Goal: Contribute content: Contribute content

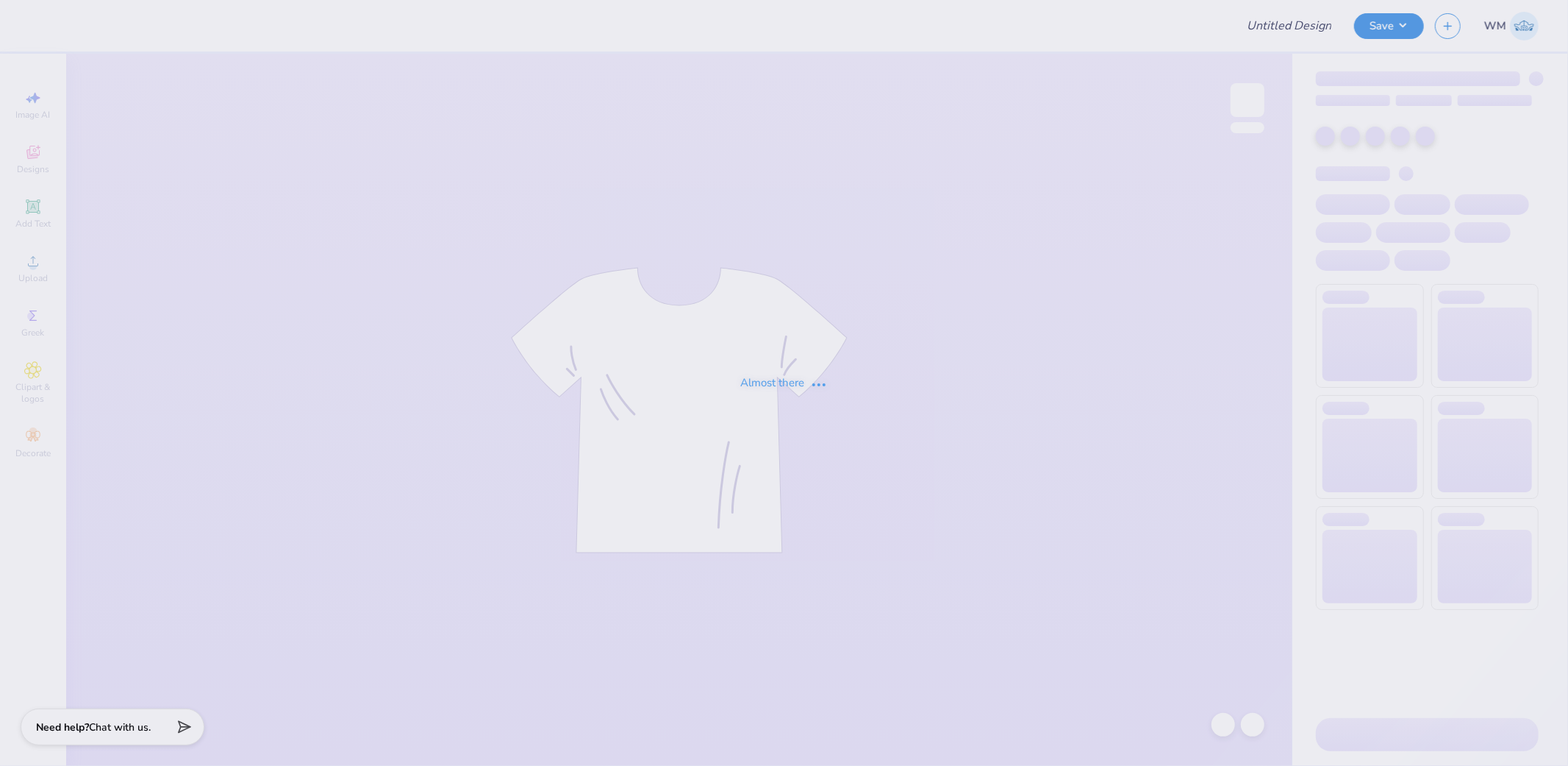
type input "Public Relations : [GEOGRAPHIC_DATA][US_STATE] at [GEOGRAPHIC_DATA]"
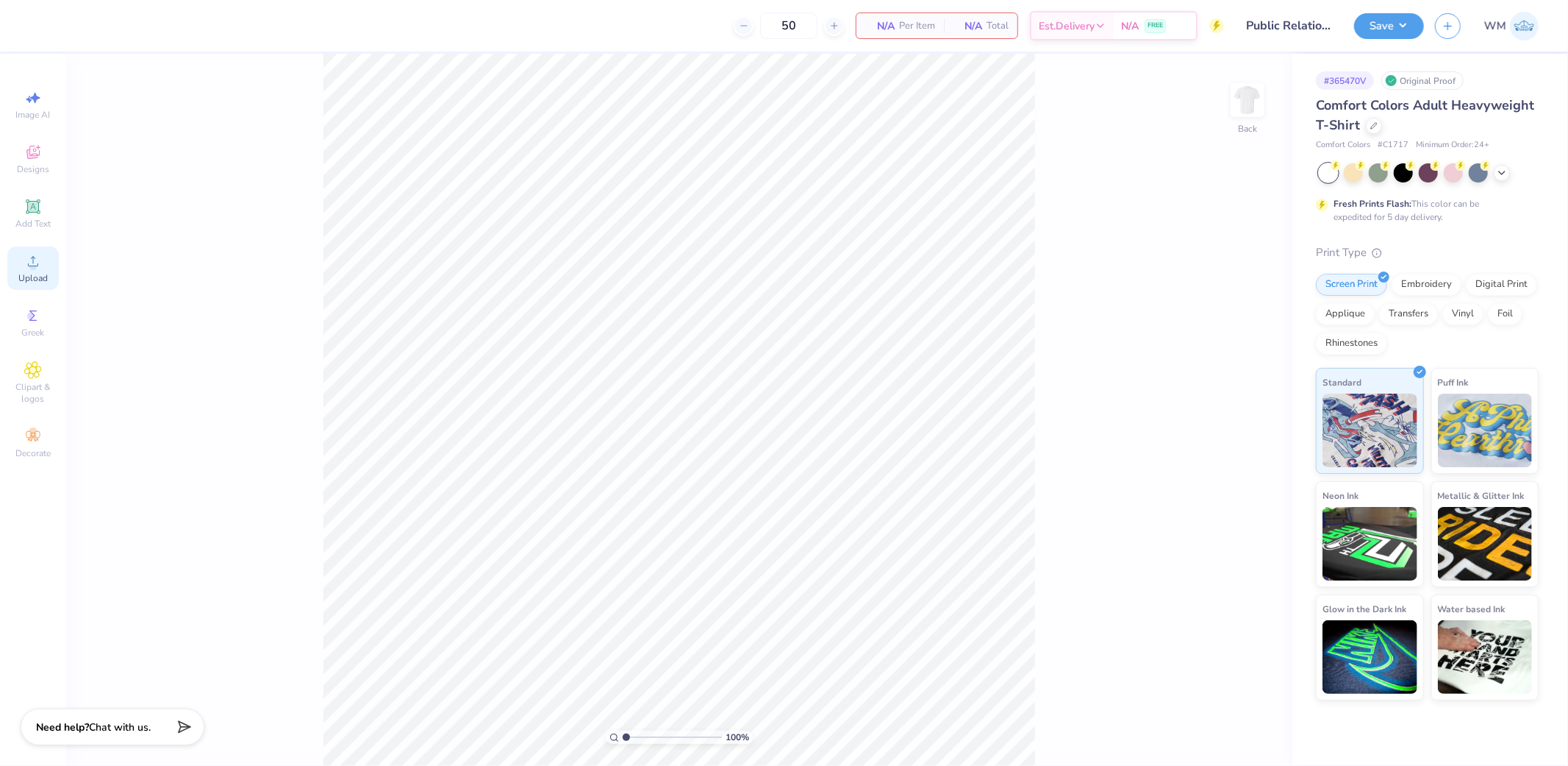
click at [30, 251] on div "Upload" at bounding box center [33, 267] width 52 height 43
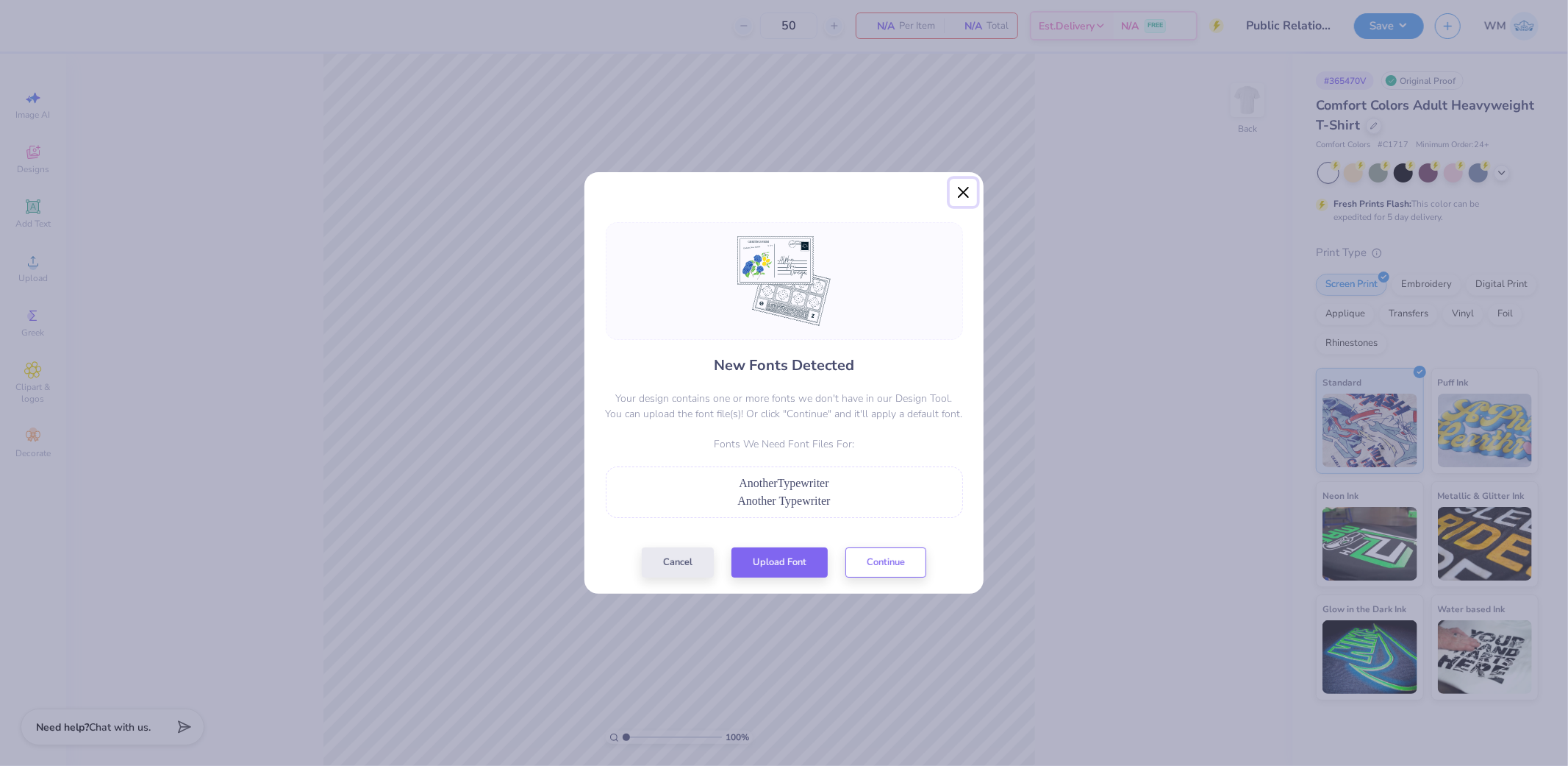
click at [969, 191] on button "Close" at bounding box center [964, 193] width 28 height 28
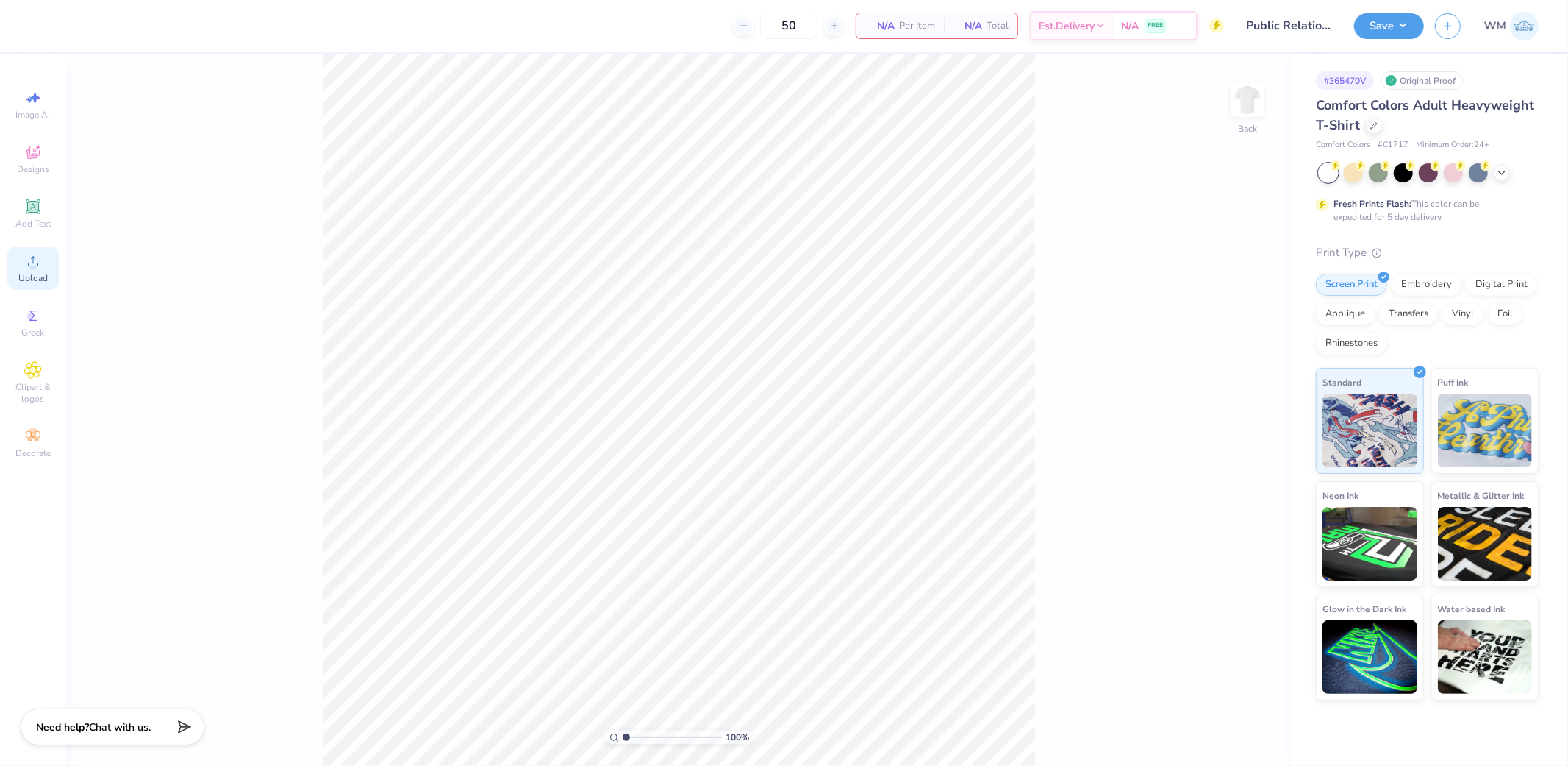
click at [34, 267] on circle at bounding box center [33, 266] width 8 height 8
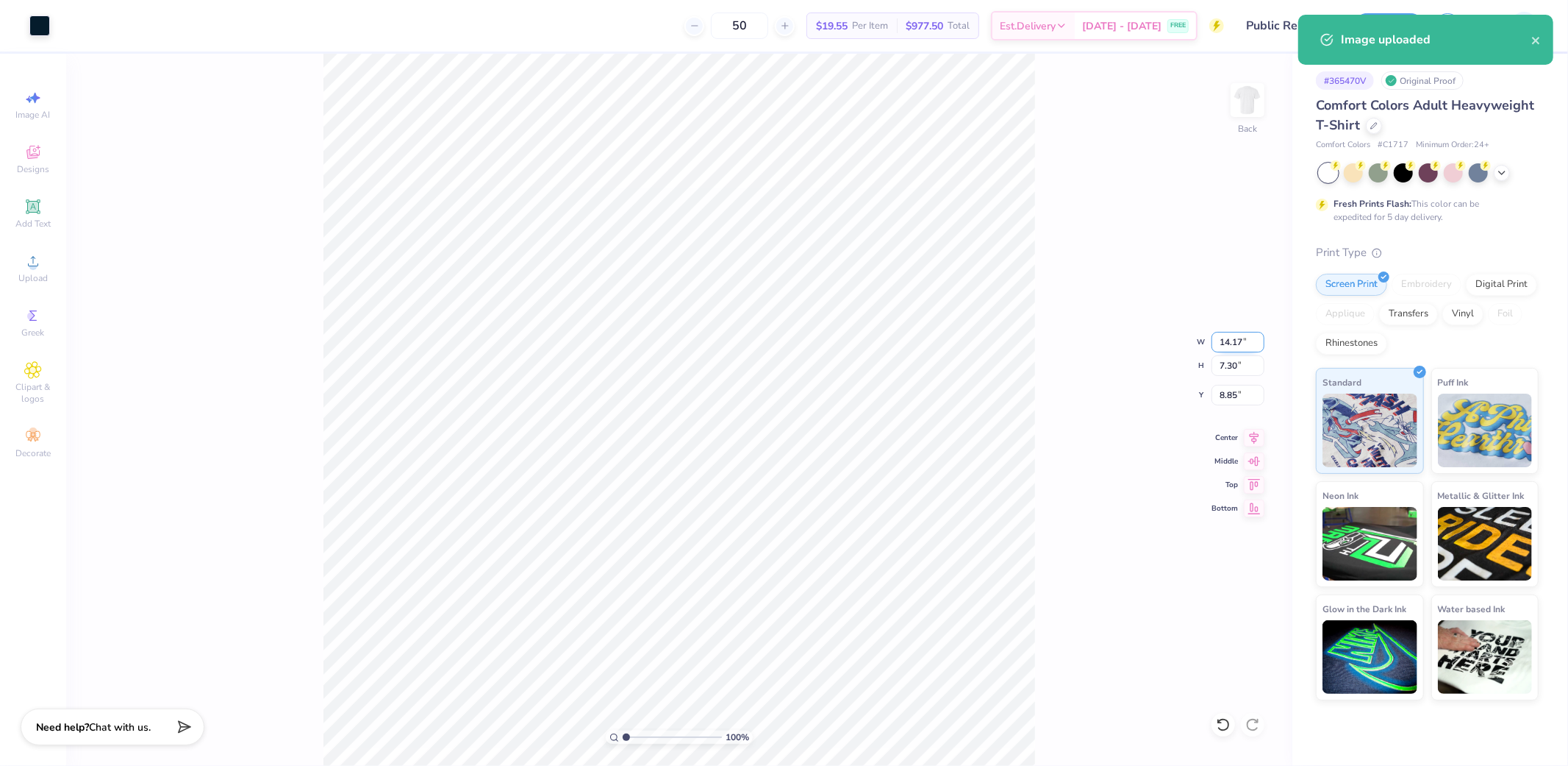
click at [1241, 335] on input "14.17" at bounding box center [1238, 342] width 53 height 21
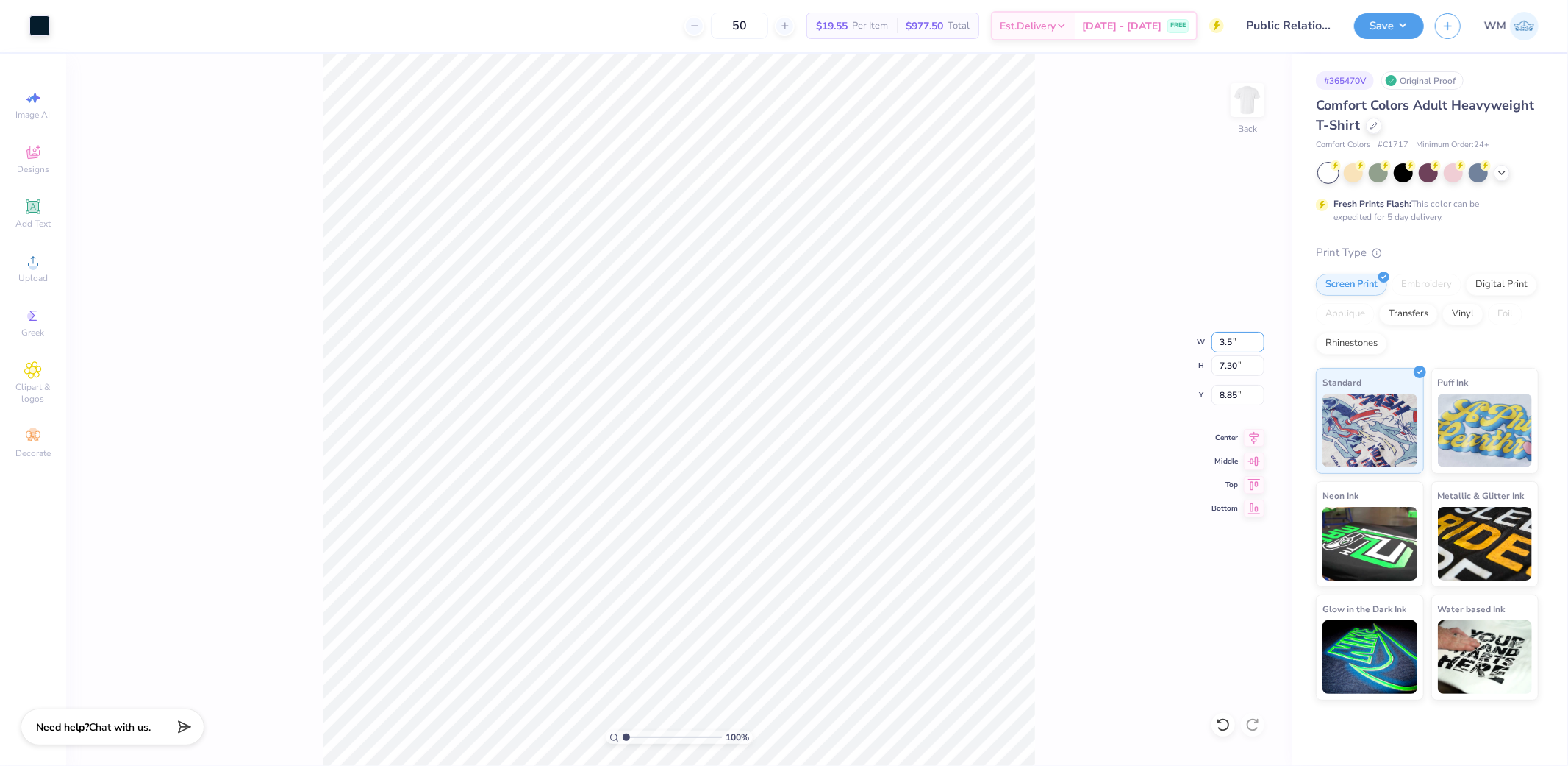
type input "3.50"
type input "1.80"
type input "3.00"
click at [1238, 111] on img at bounding box center [1248, 100] width 59 height 59
click at [38, 267] on icon at bounding box center [33, 261] width 11 height 11
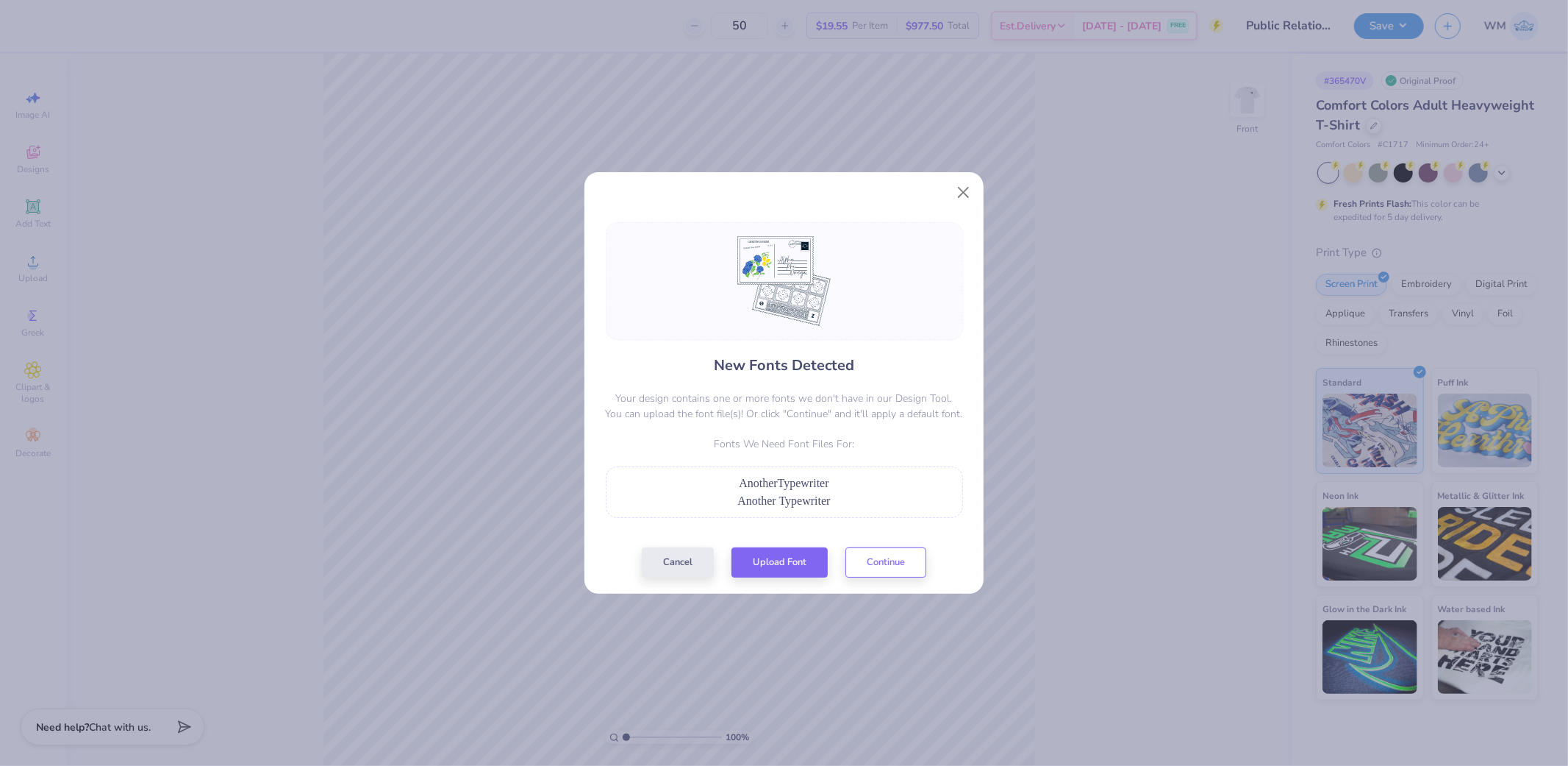
drag, startPoint x: 887, startPoint y: 575, endPoint x: 879, endPoint y: 579, distance: 8.9
click at [887, 575] on div "Cancel Upload Font Continue" at bounding box center [784, 562] width 284 height 30
click at [894, 563] on button "Continue" at bounding box center [885, 559] width 81 height 30
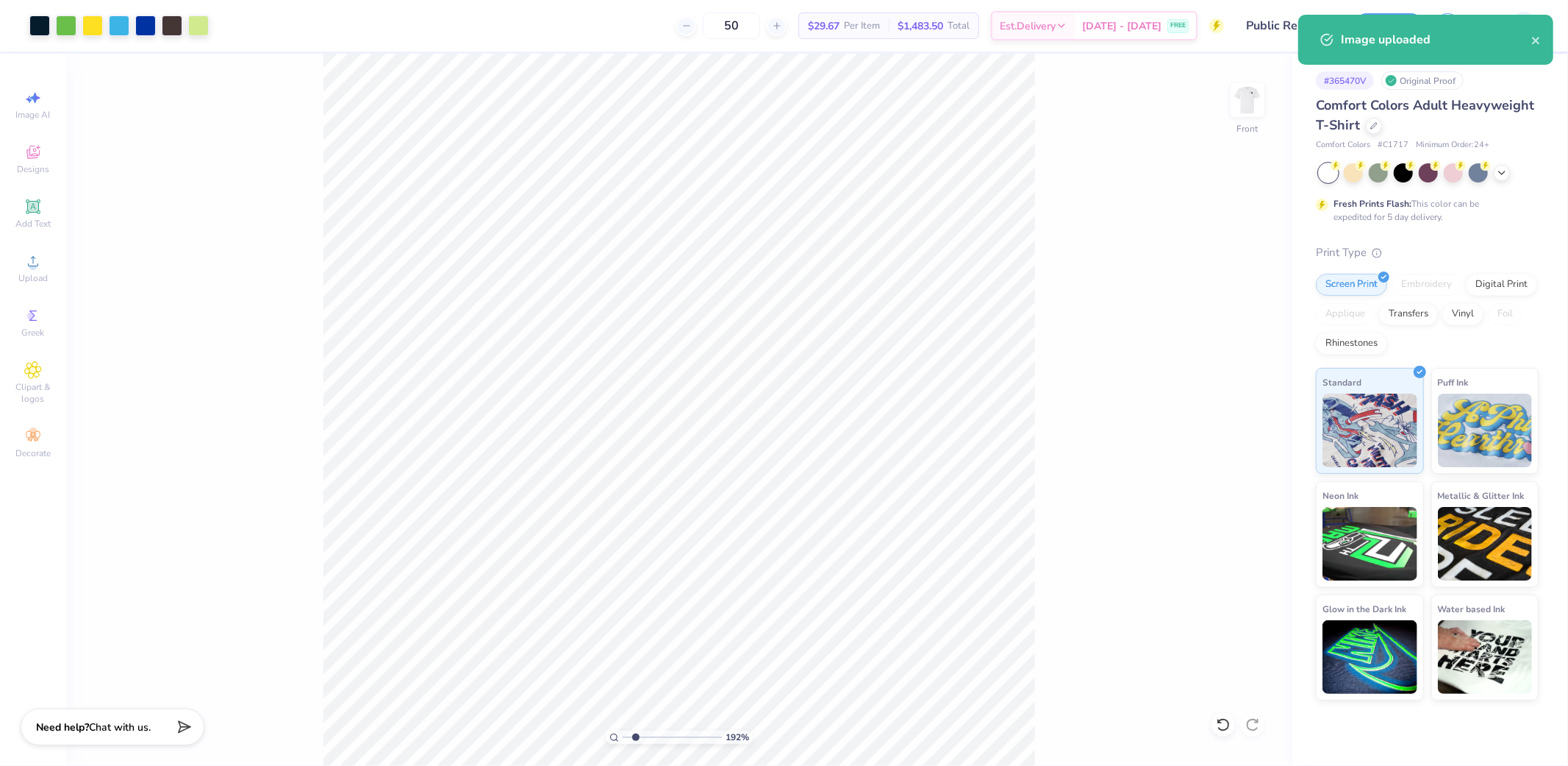
drag, startPoint x: 627, startPoint y: 736, endPoint x: 635, endPoint y: 732, distance: 8.9
click at [635, 736] on input "range" at bounding box center [672, 737] width 99 height 13
type input "1.92"
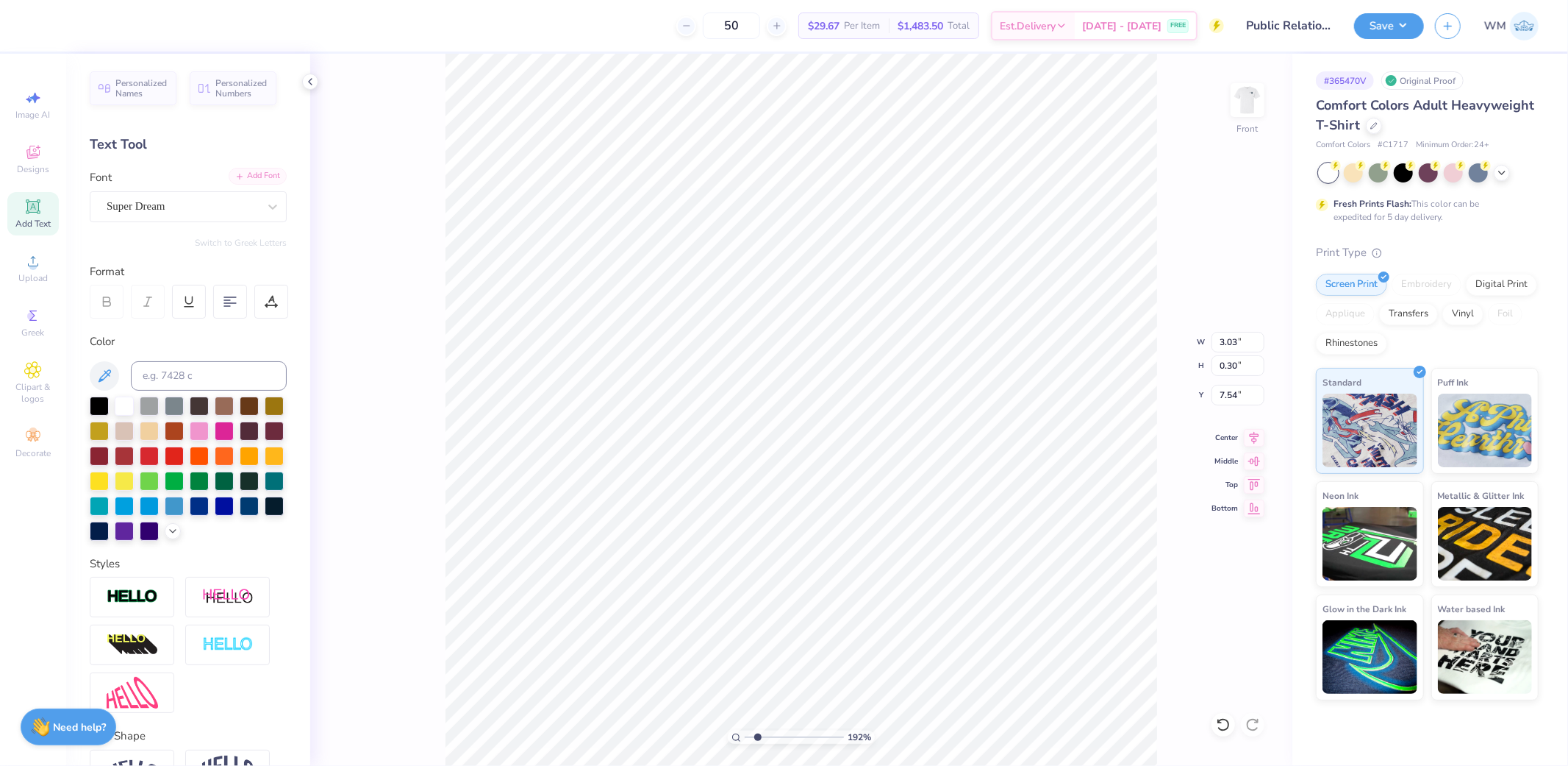
click at [239, 176] on div "Add Font" at bounding box center [257, 176] width 58 height 17
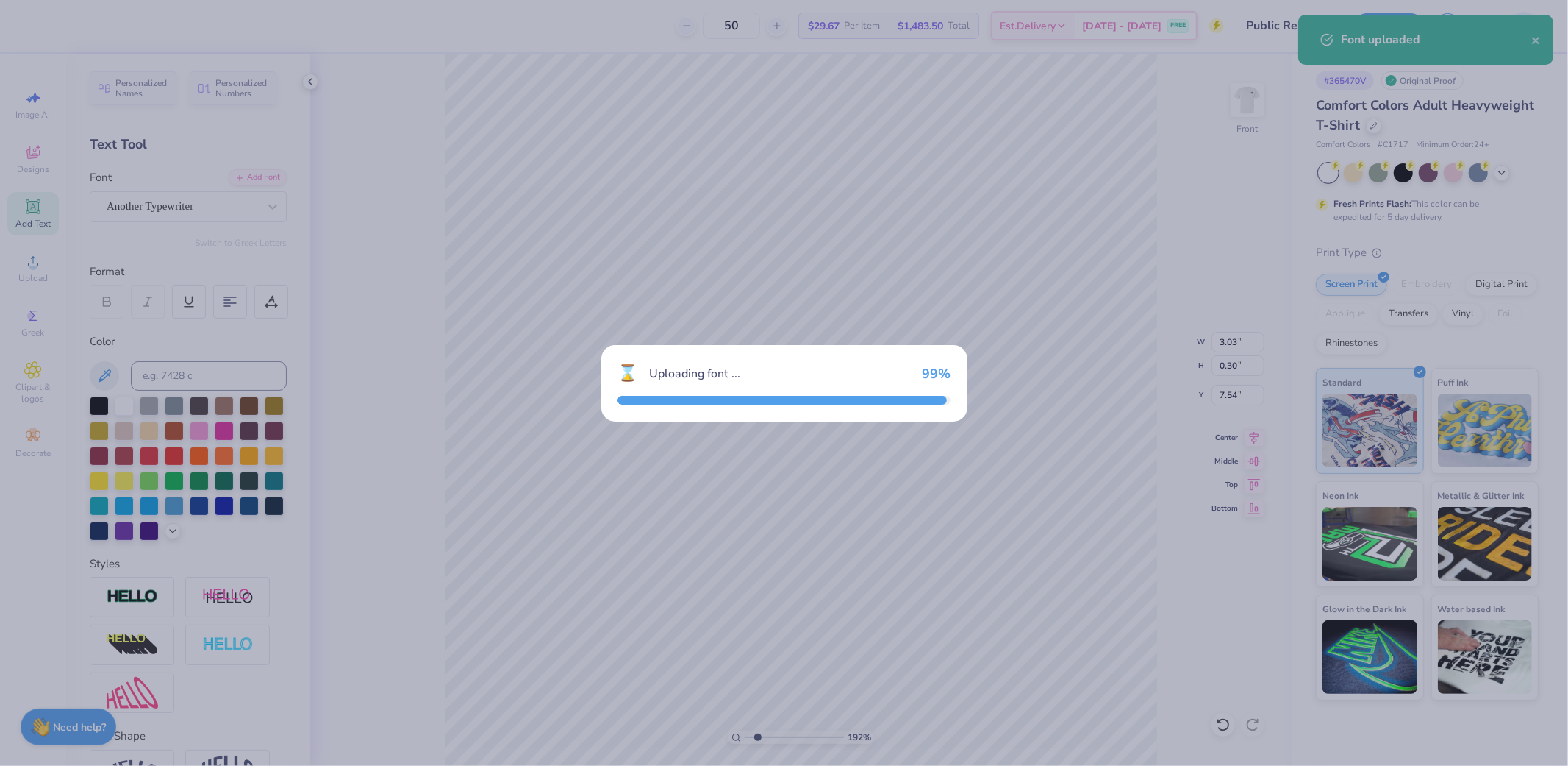
type input "3.07"
type input "0.29"
type input "7.57"
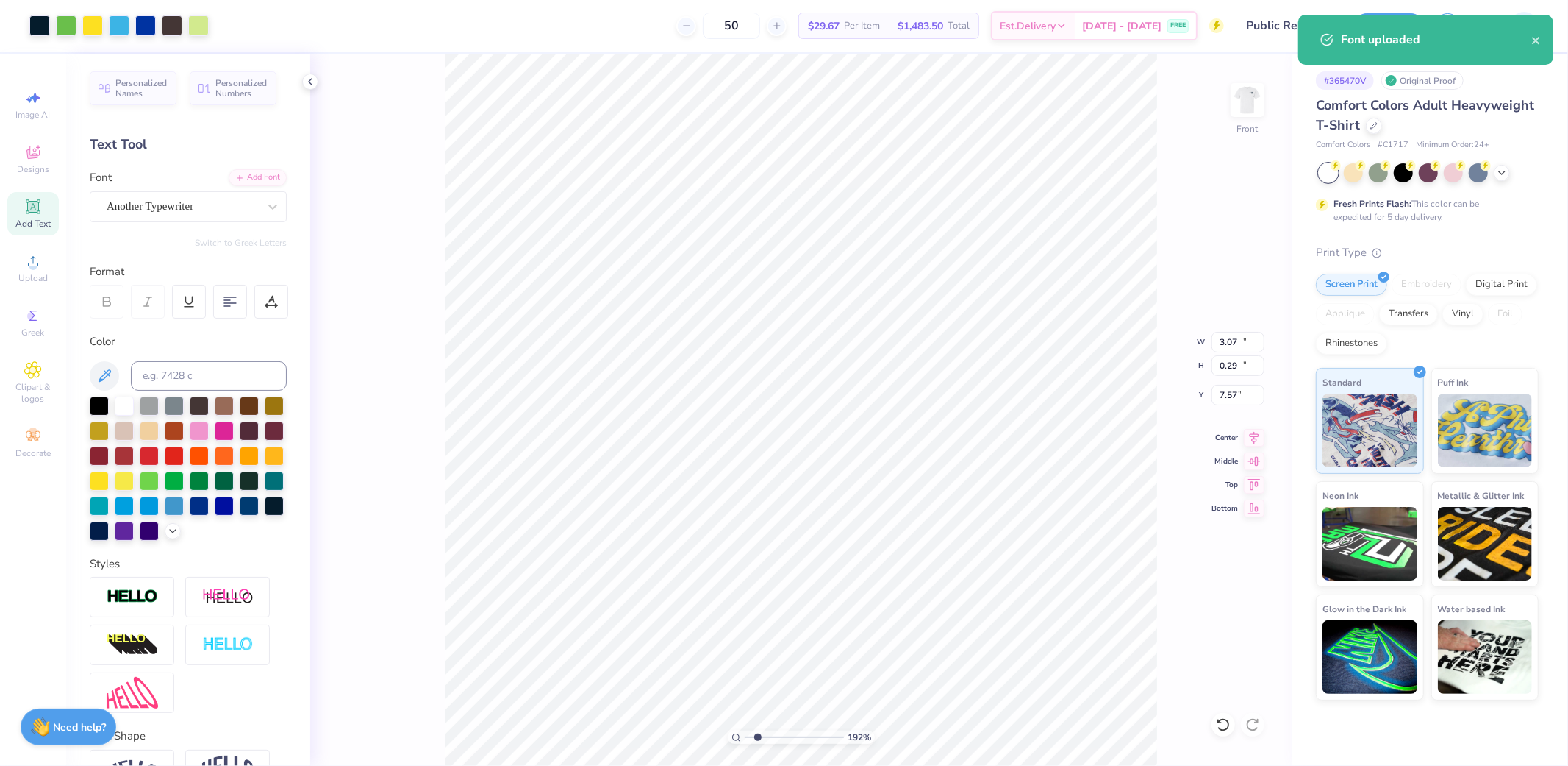
type input "14.53"
type input "13.99"
type input "6.75"
type input "3.43"
type input "0.56"
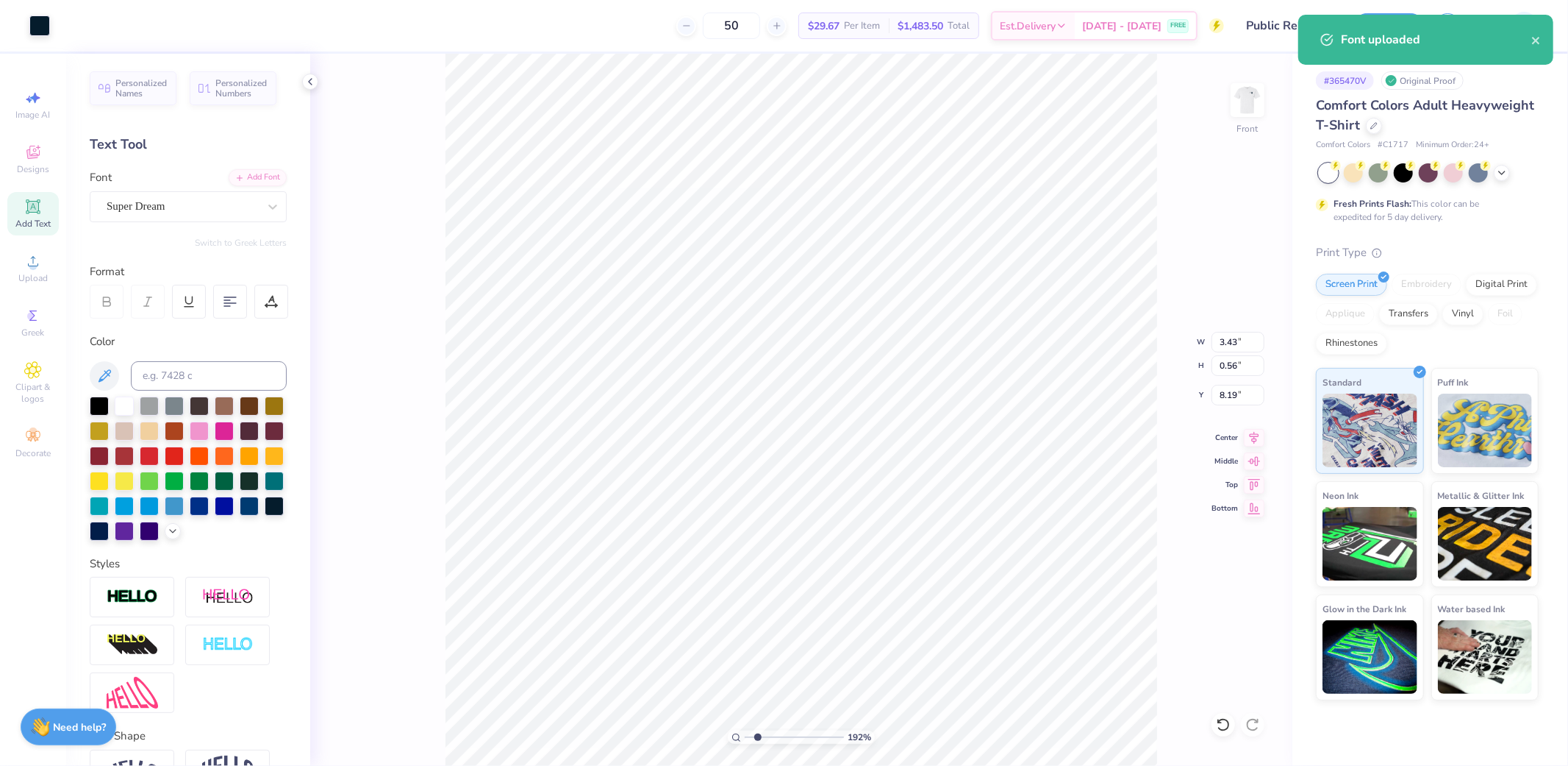
type input "8.17"
click at [251, 176] on div "Add Font" at bounding box center [257, 176] width 58 height 17
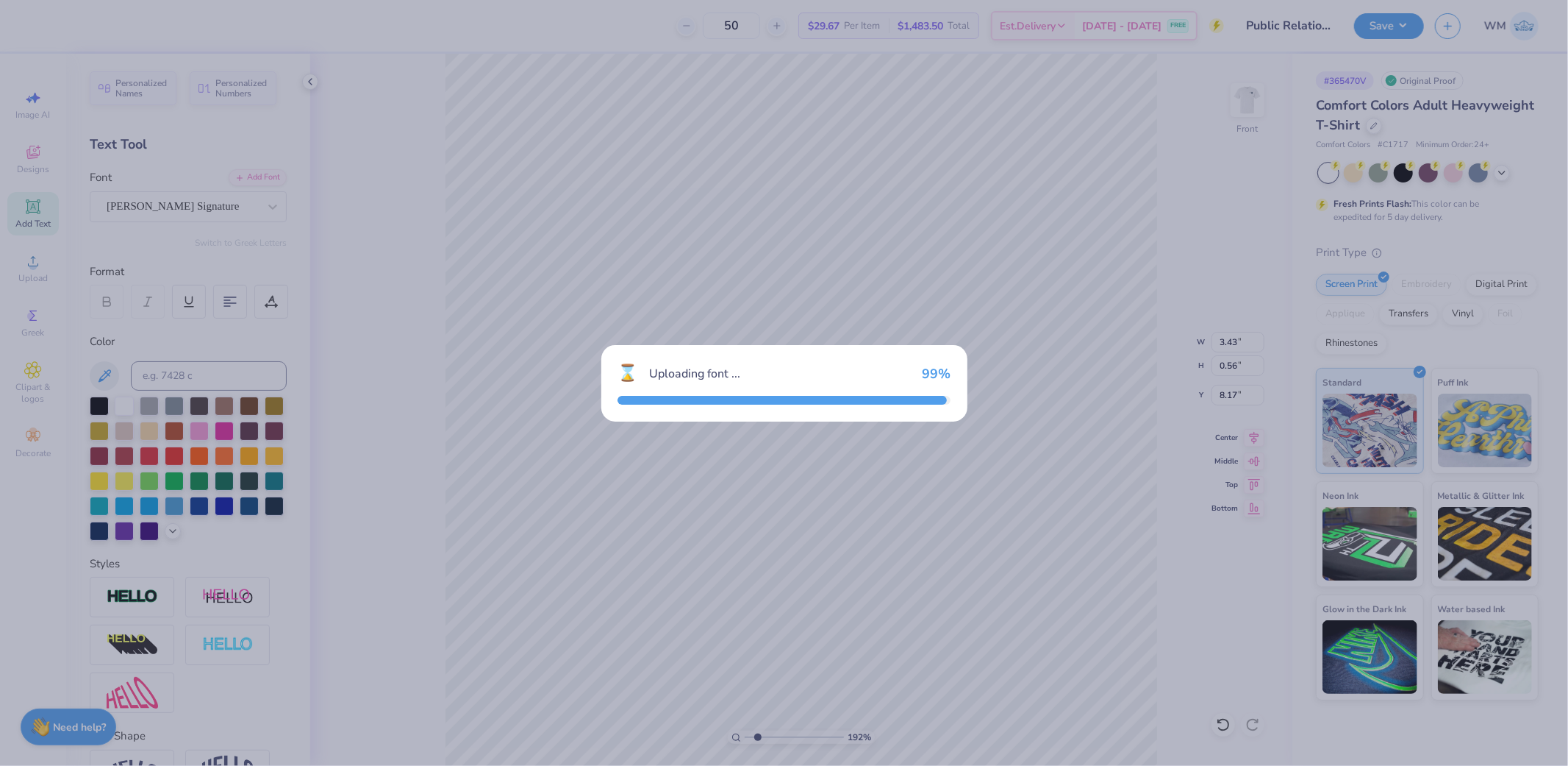
type input "4.56"
type input "0.95"
type input "7.94"
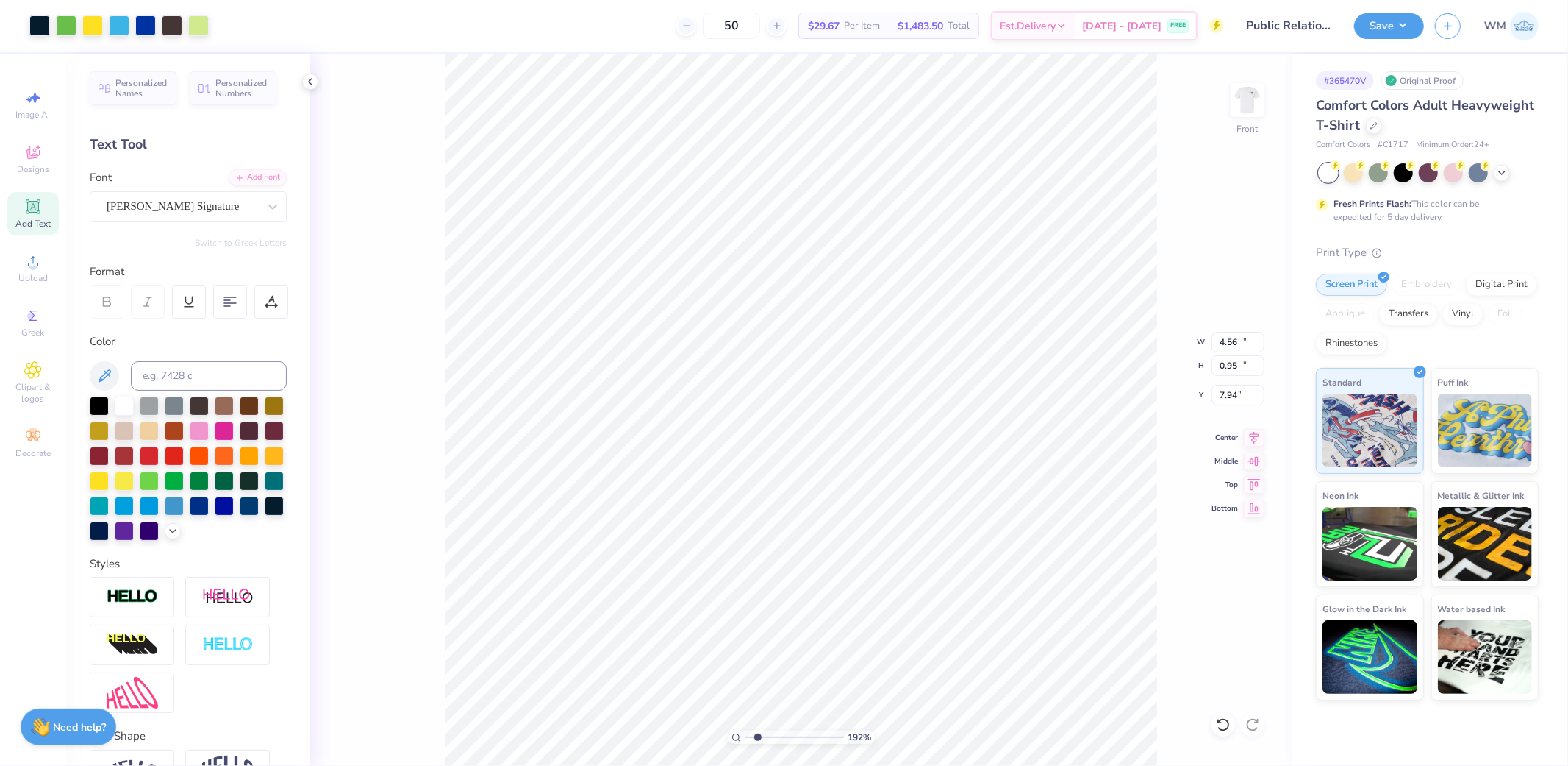
type input "14.53"
type input "13.99"
type input "6.75"
type input "14.53"
type input "13.99"
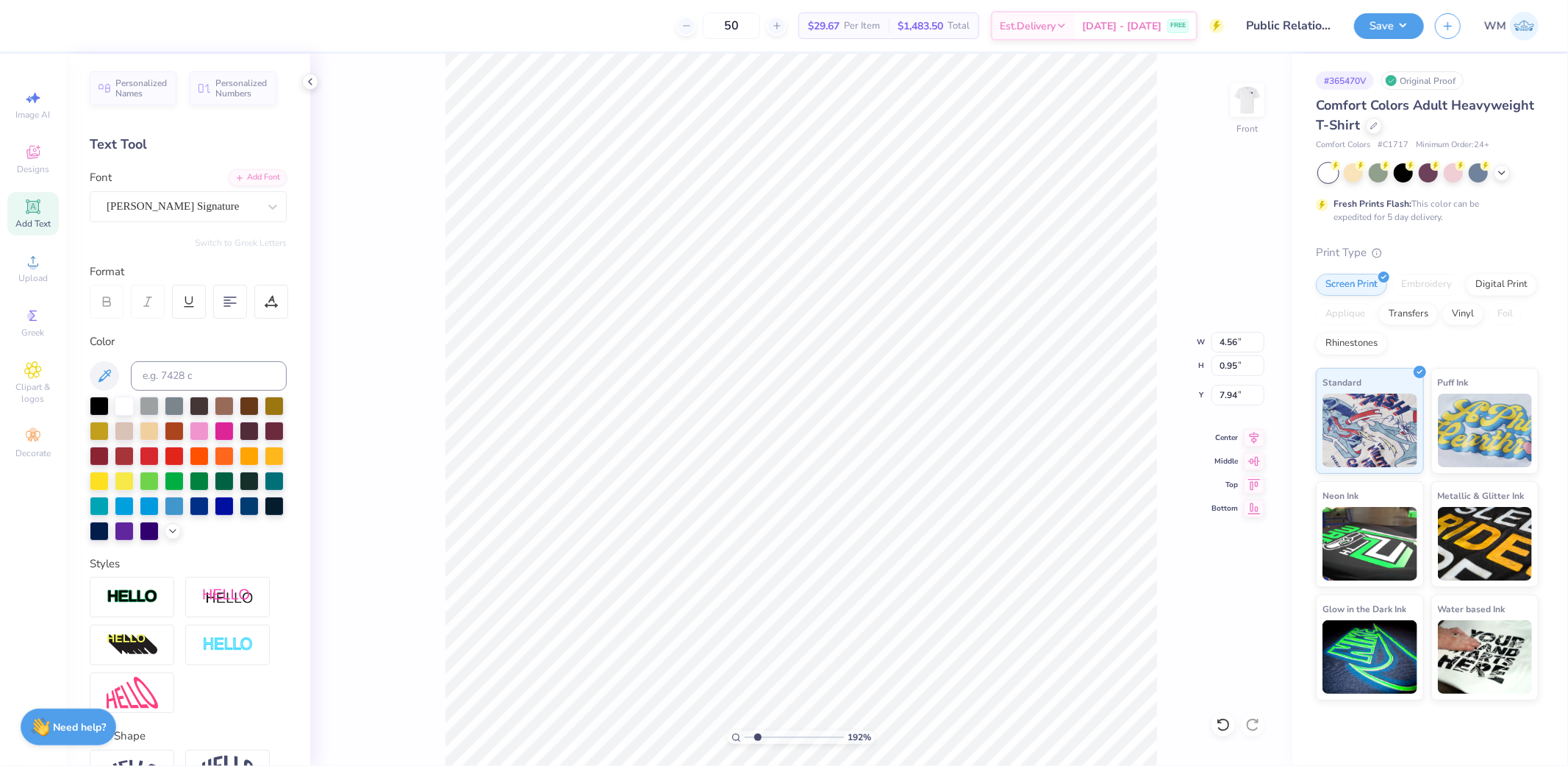
type input "6.75"
type input "4.56"
type input "0.95"
type input "7.86"
click at [139, 605] on img at bounding box center [132, 597] width 52 height 17
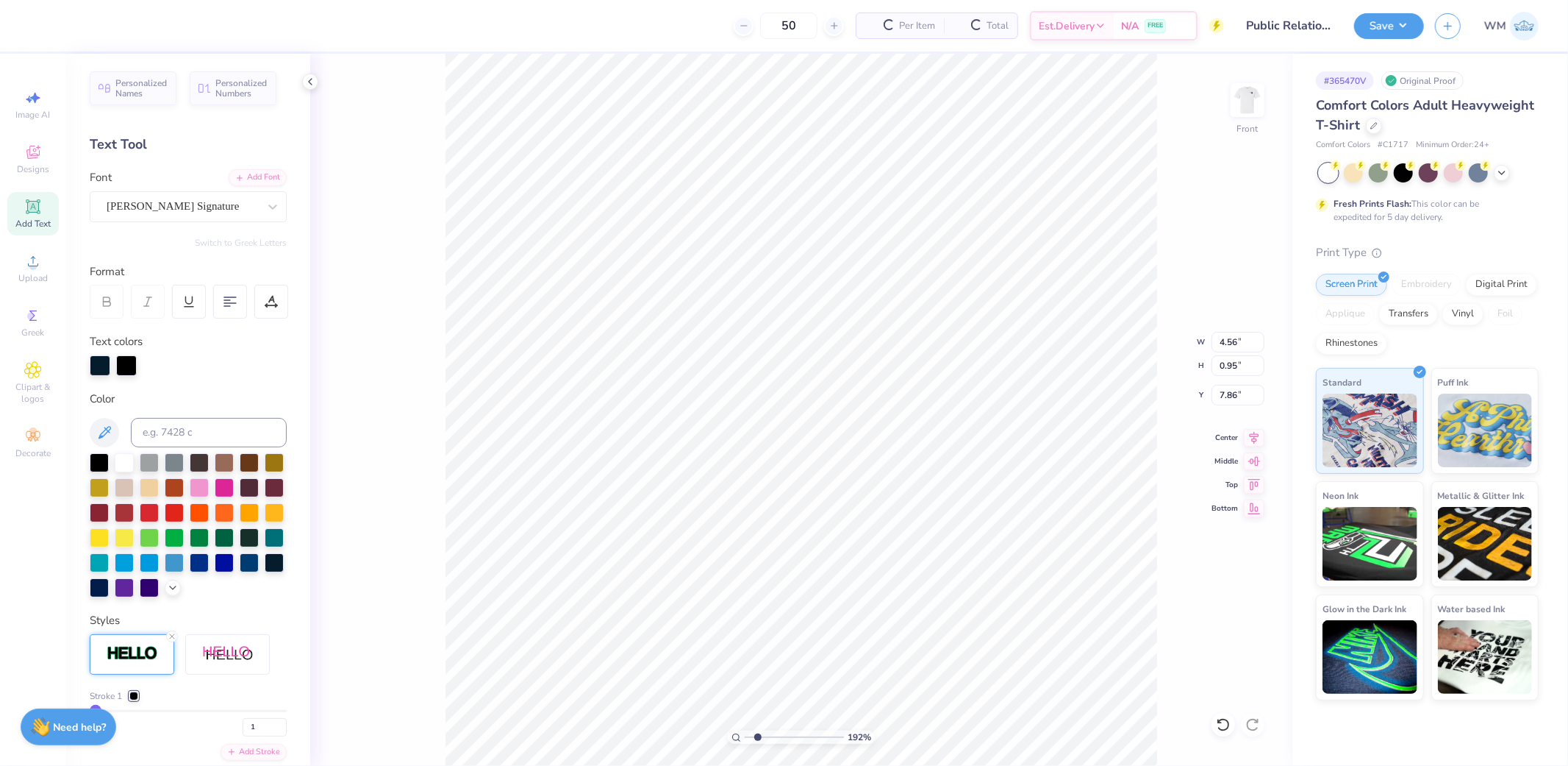
type input "4.58"
type input "0.97"
type input "7.85"
click at [120, 367] on div at bounding box center [126, 363] width 20 height 21
click at [193, 436] on input at bounding box center [209, 432] width 156 height 30
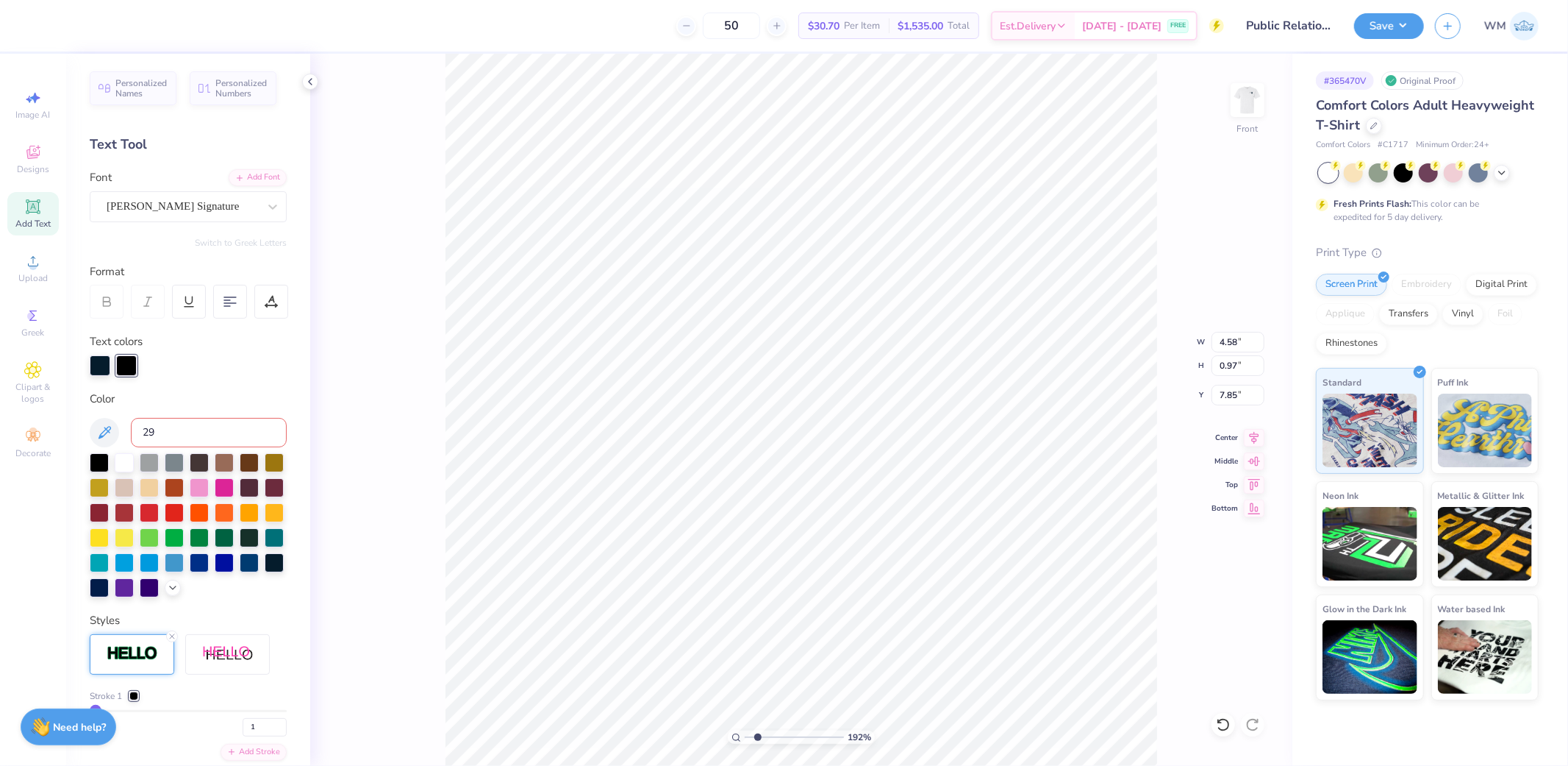
type input "296"
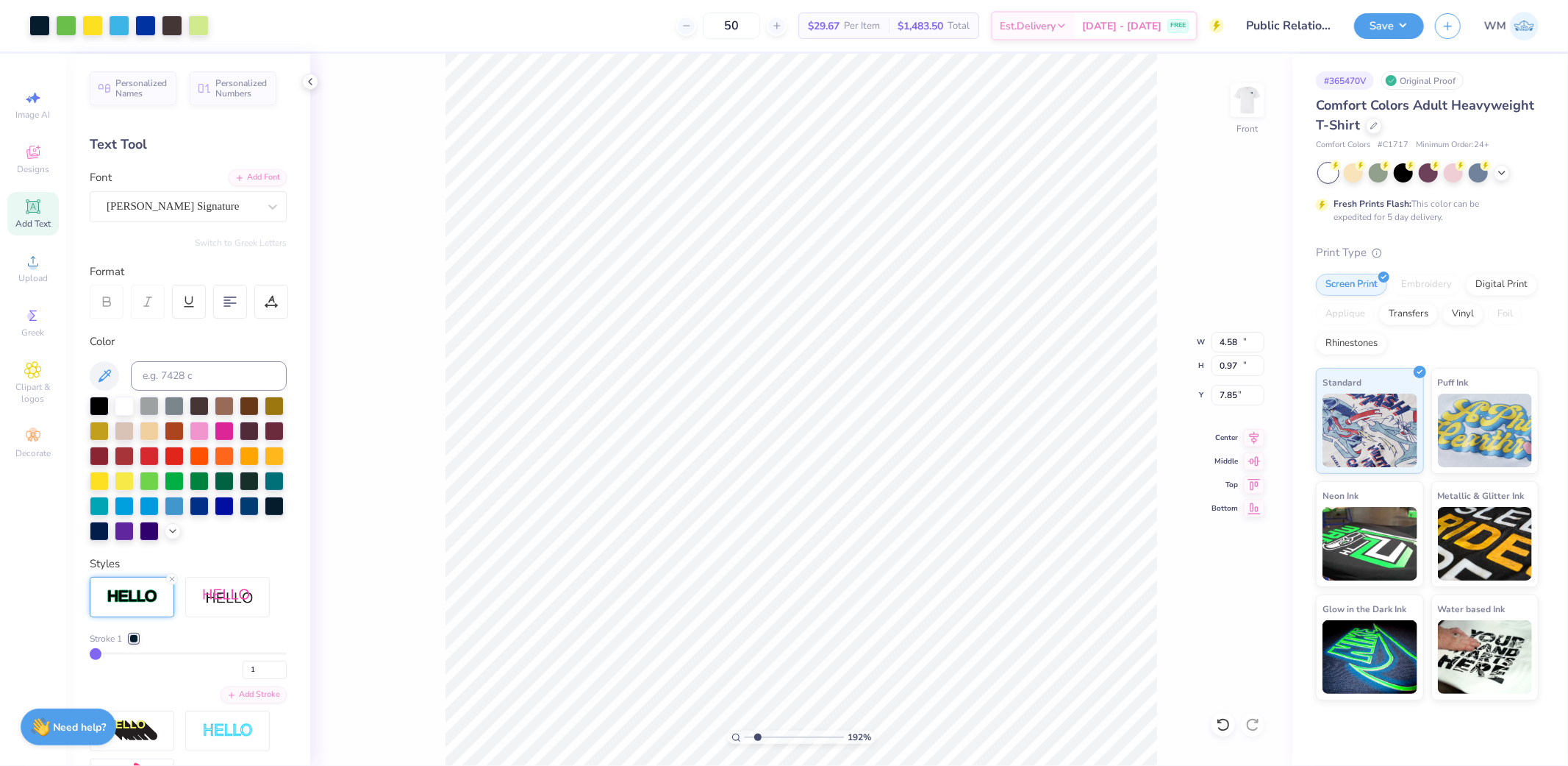
type input "14.53"
type input "13.99"
type input "6.75"
type input "8.07"
type input "4.86"
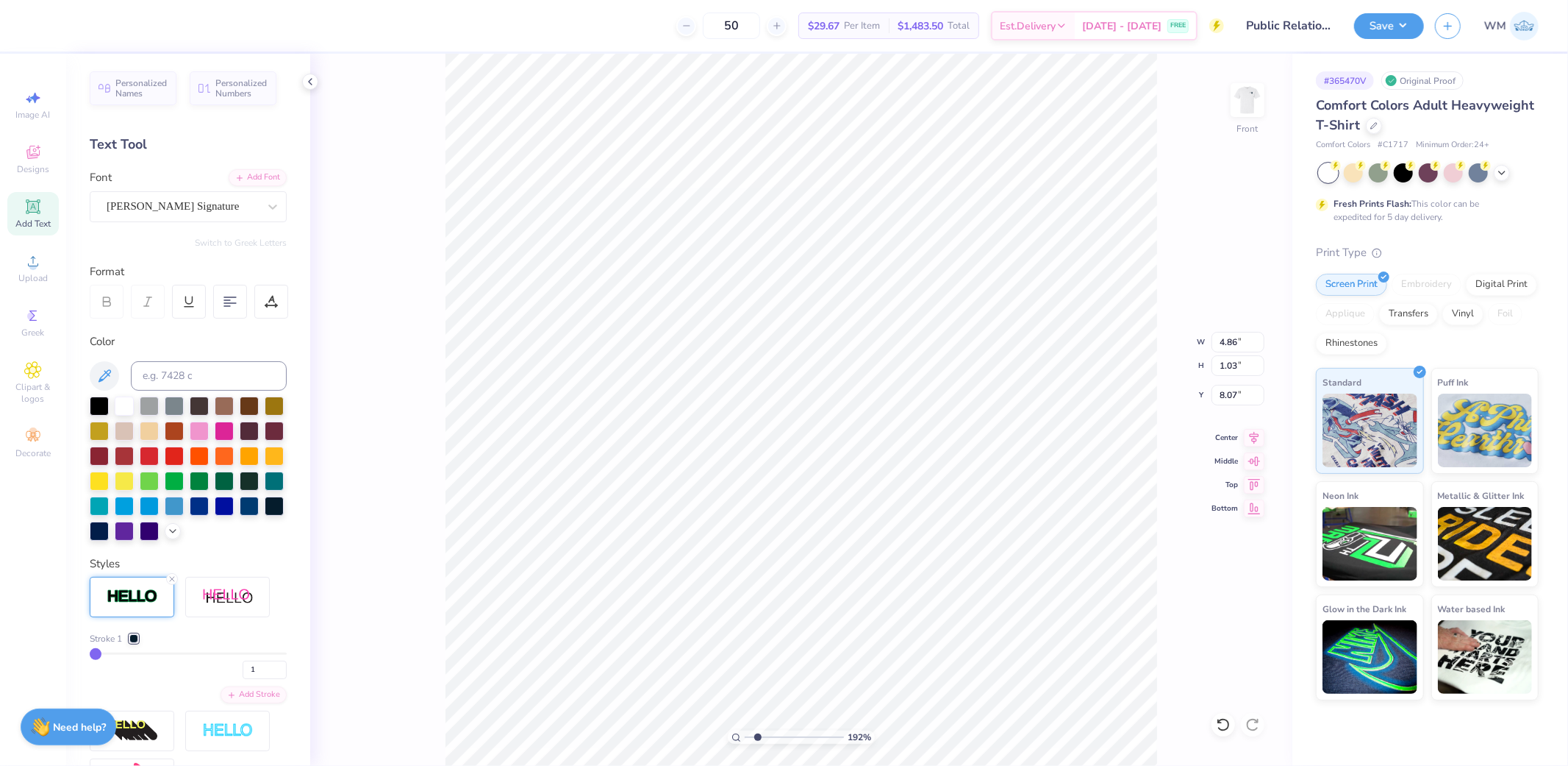
type input "1.03"
type input "8.00"
type input "5.10"
type input "1.08"
type input "8.01"
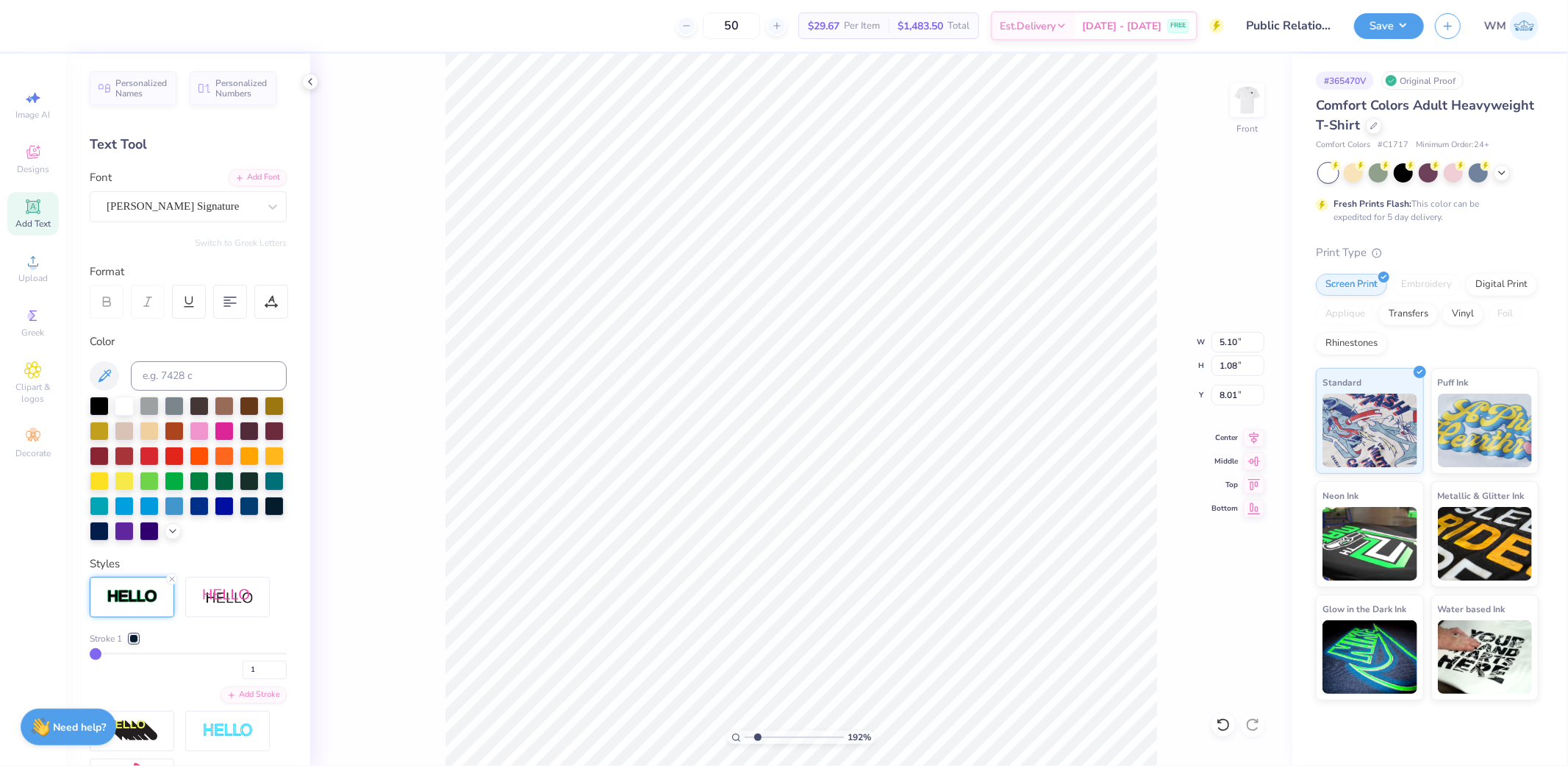
click at [89, 654] on input "range" at bounding box center [188, 654] width 197 height 2
type input "5"
type input "6"
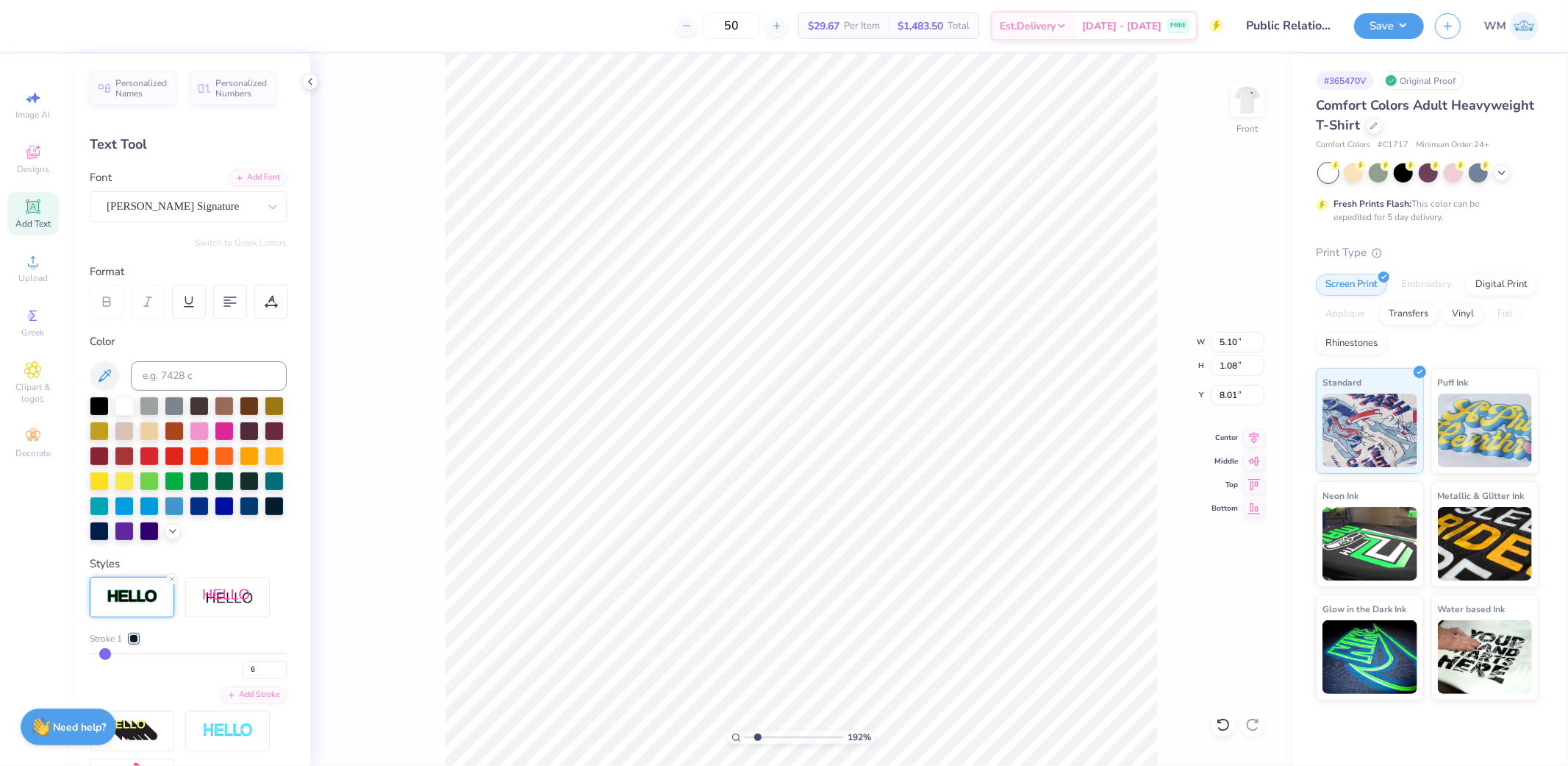
type input "7"
type input "8"
type input "9"
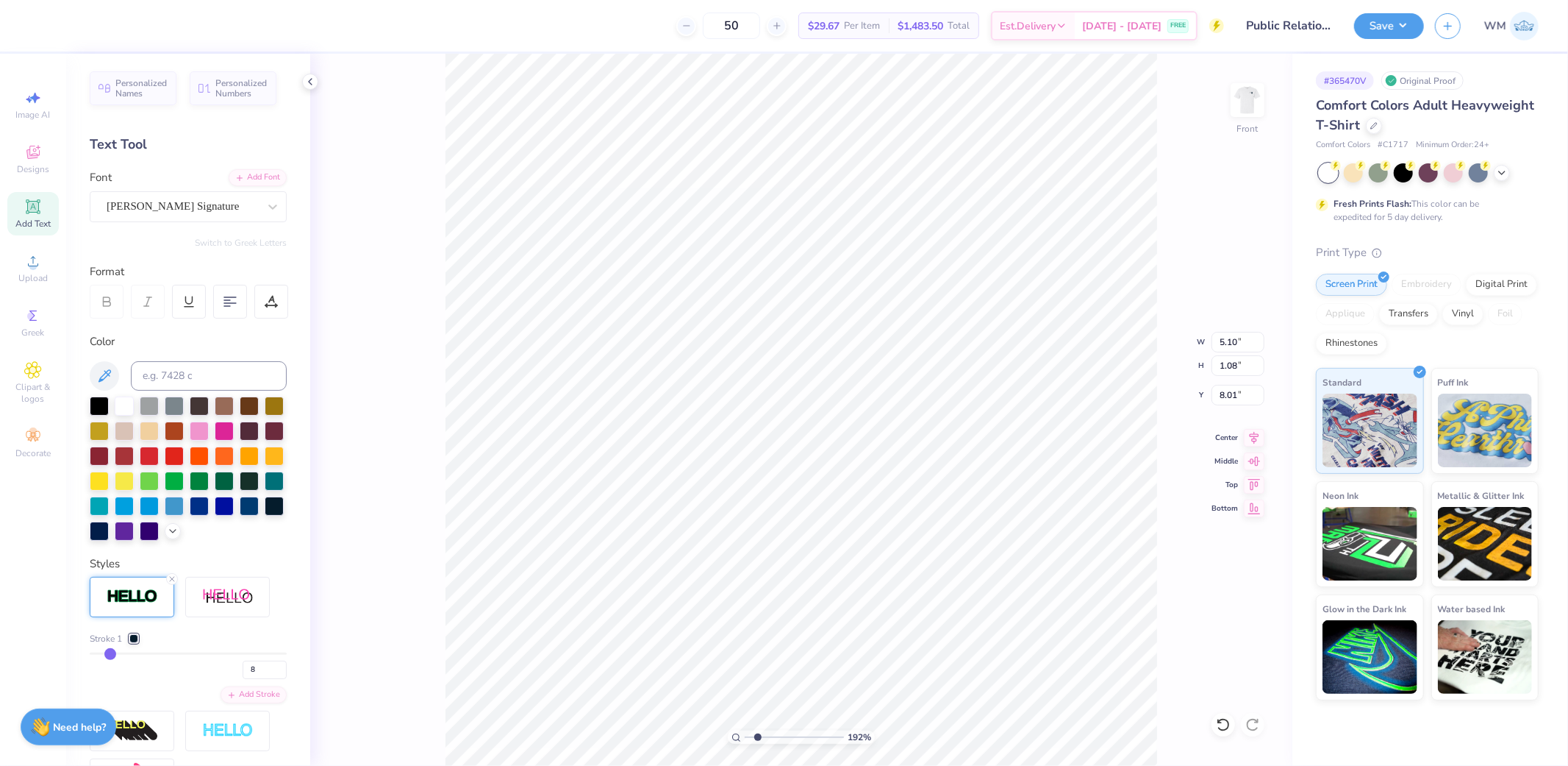
type input "9"
drag, startPoint x: 101, startPoint y: 677, endPoint x: 111, endPoint y: 675, distance: 10.2
type input "9"
click at [111, 654] on input "range" at bounding box center [188, 654] width 197 height 2
type input "5.25"
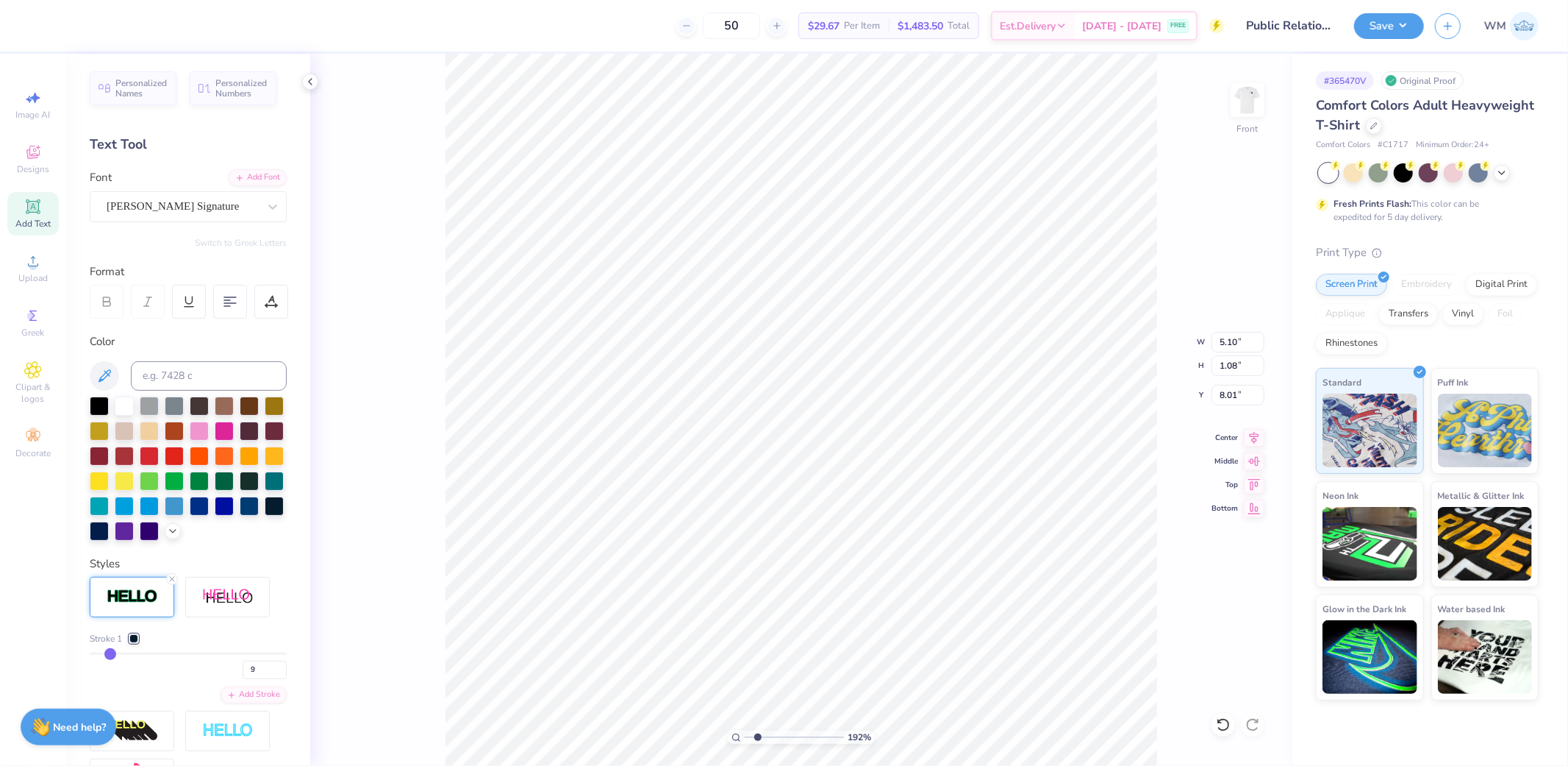
type input "1.23"
type input "7.93"
type input "8"
type input "7"
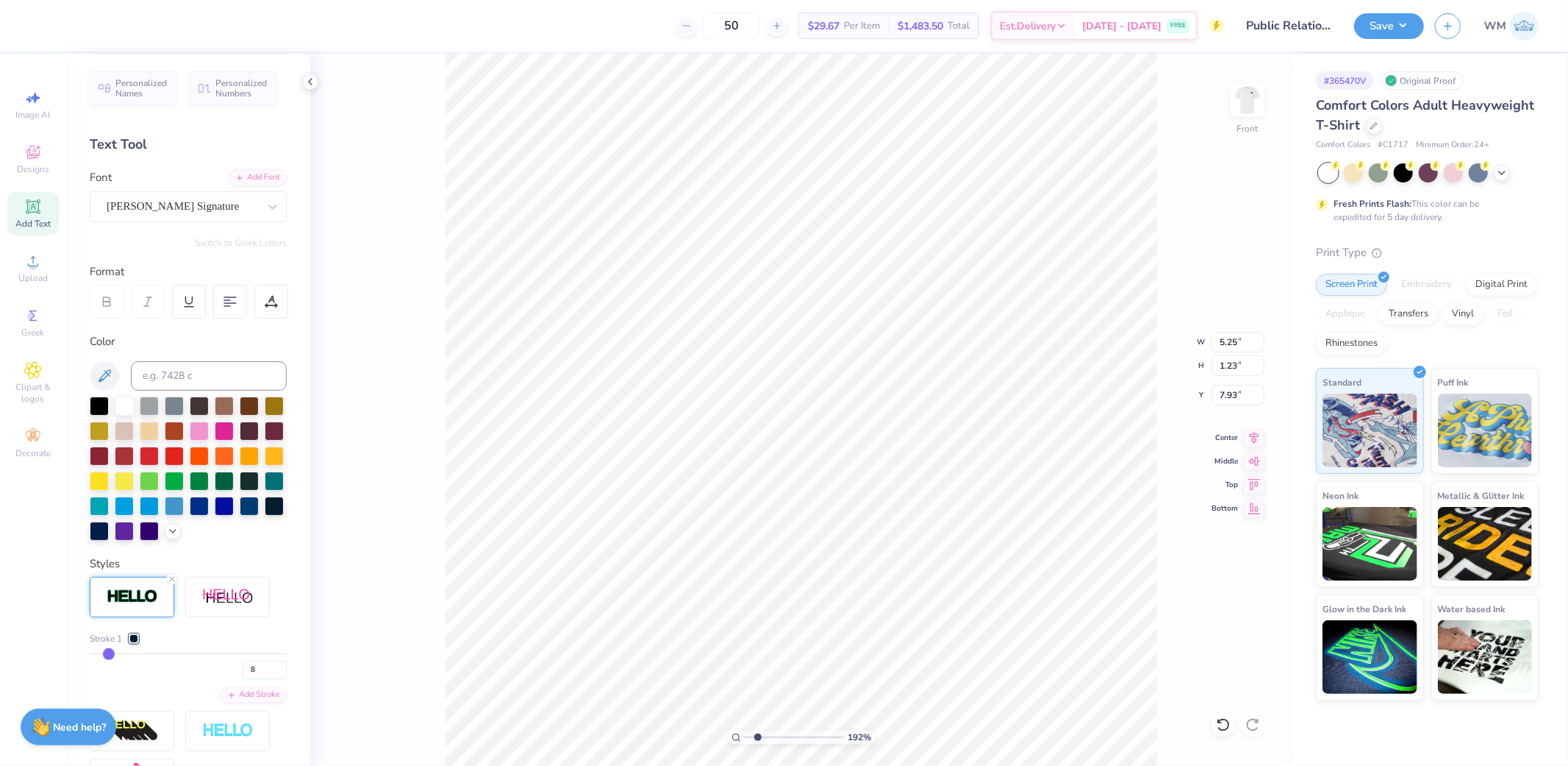
type input "7"
type input "6"
type input "5"
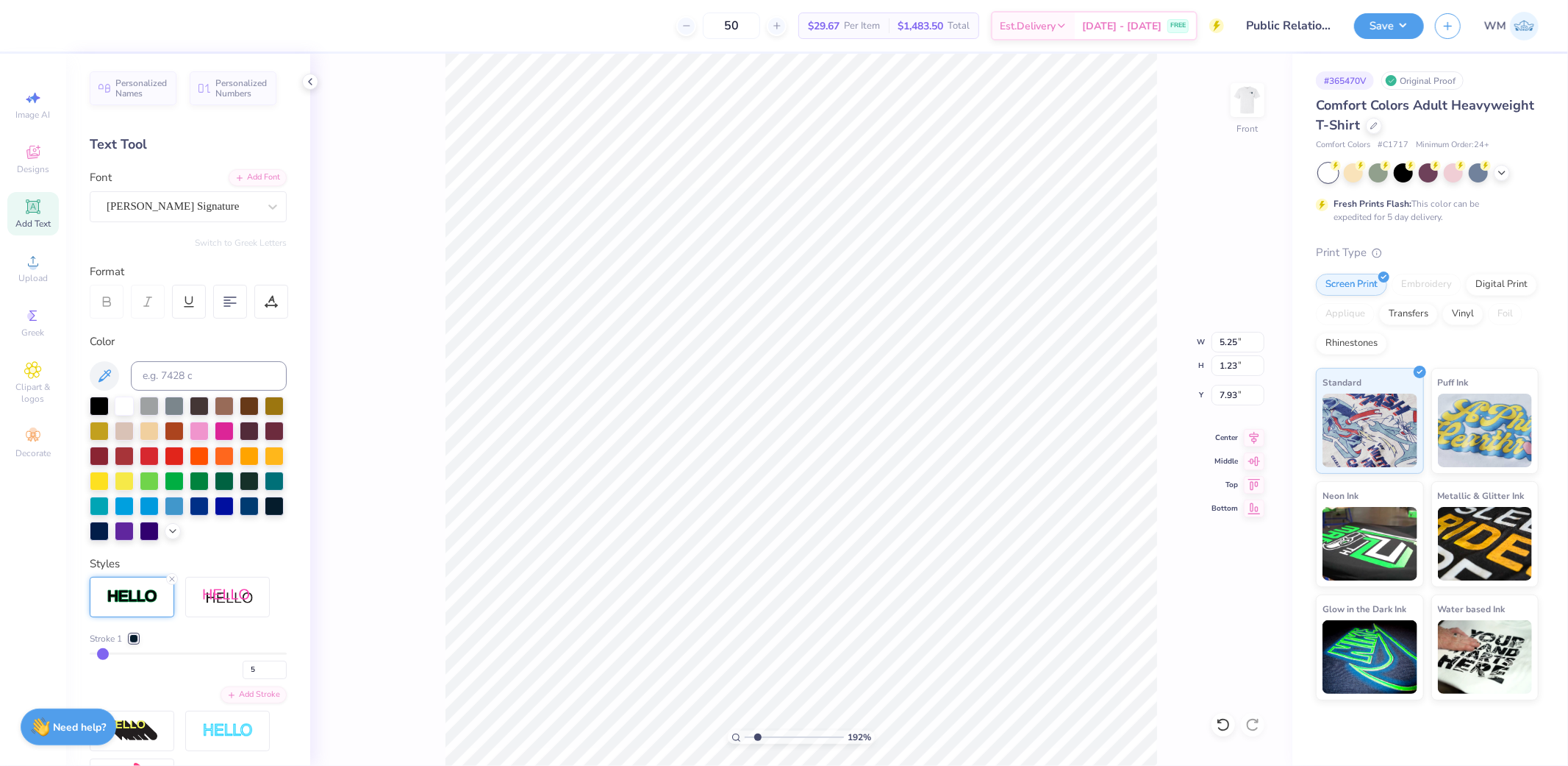
type input "4"
type input "3"
type input "2"
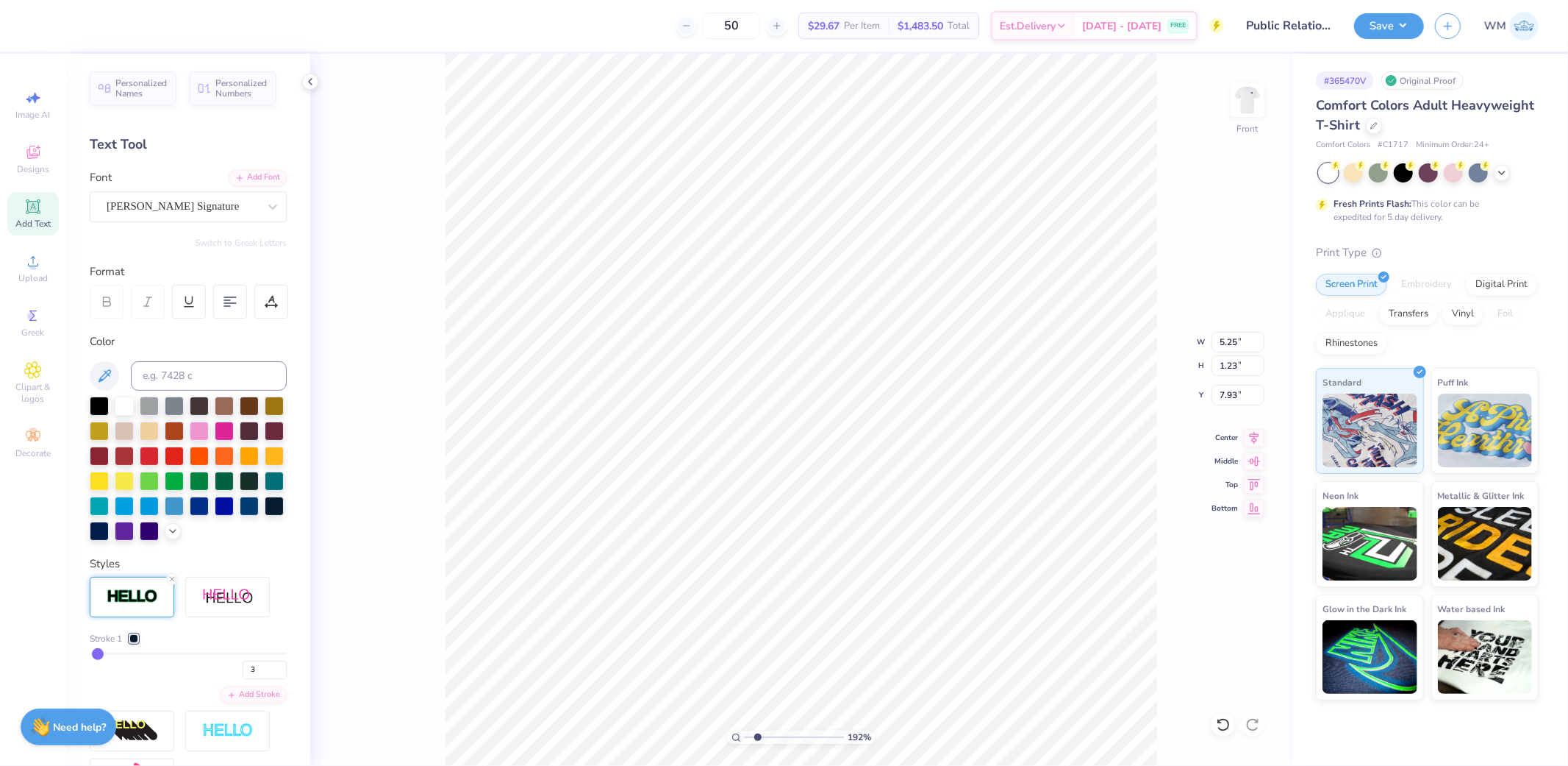
type input "2"
type input "1"
drag, startPoint x: 111, startPoint y: 675, endPoint x: 85, endPoint y: 672, distance: 26.2
type input "1"
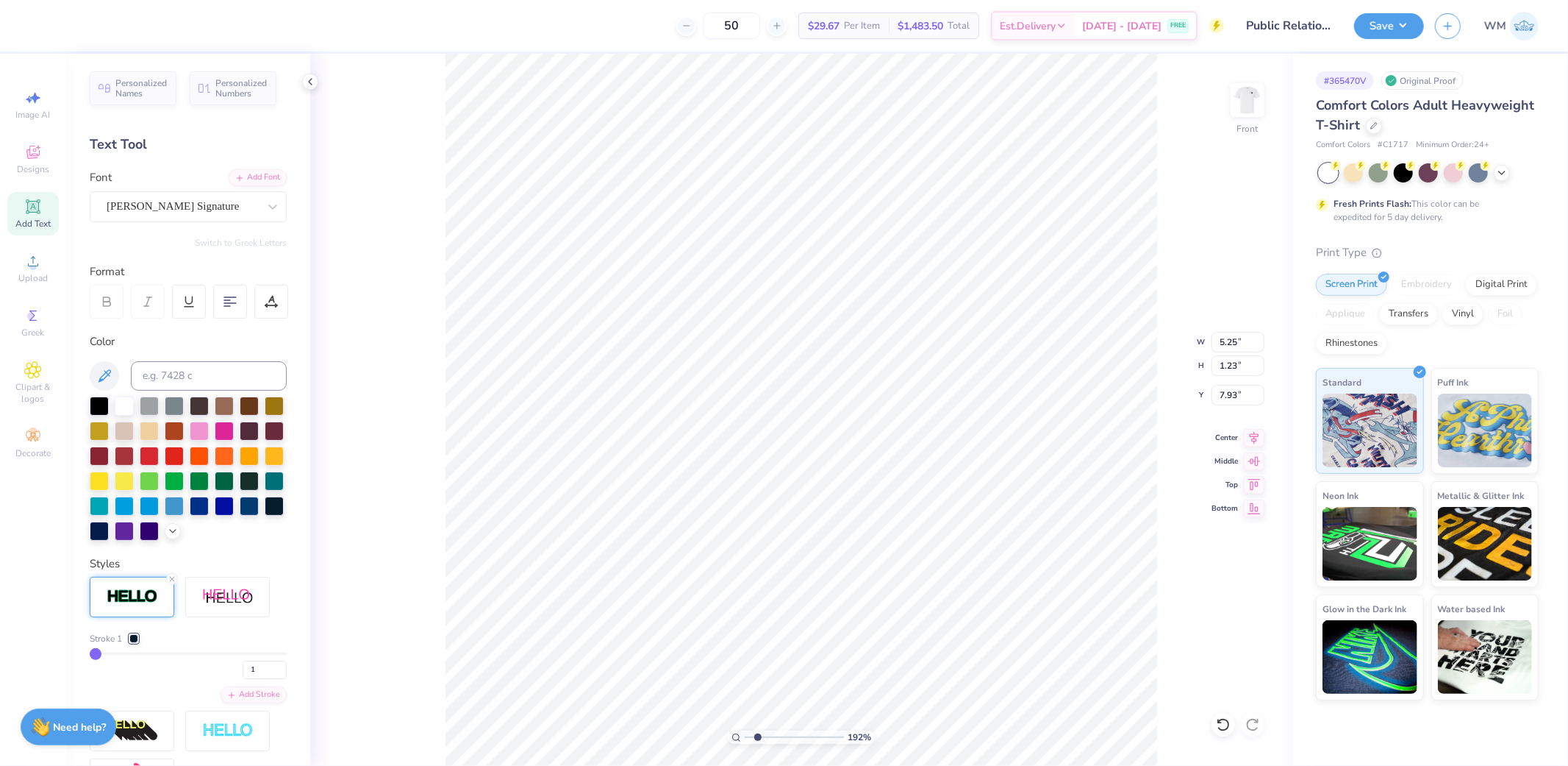
click at [89, 654] on input "range" at bounding box center [188, 654] width 197 height 2
type input "5.10"
type input "1.08"
type input "8.01"
type input "14.53"
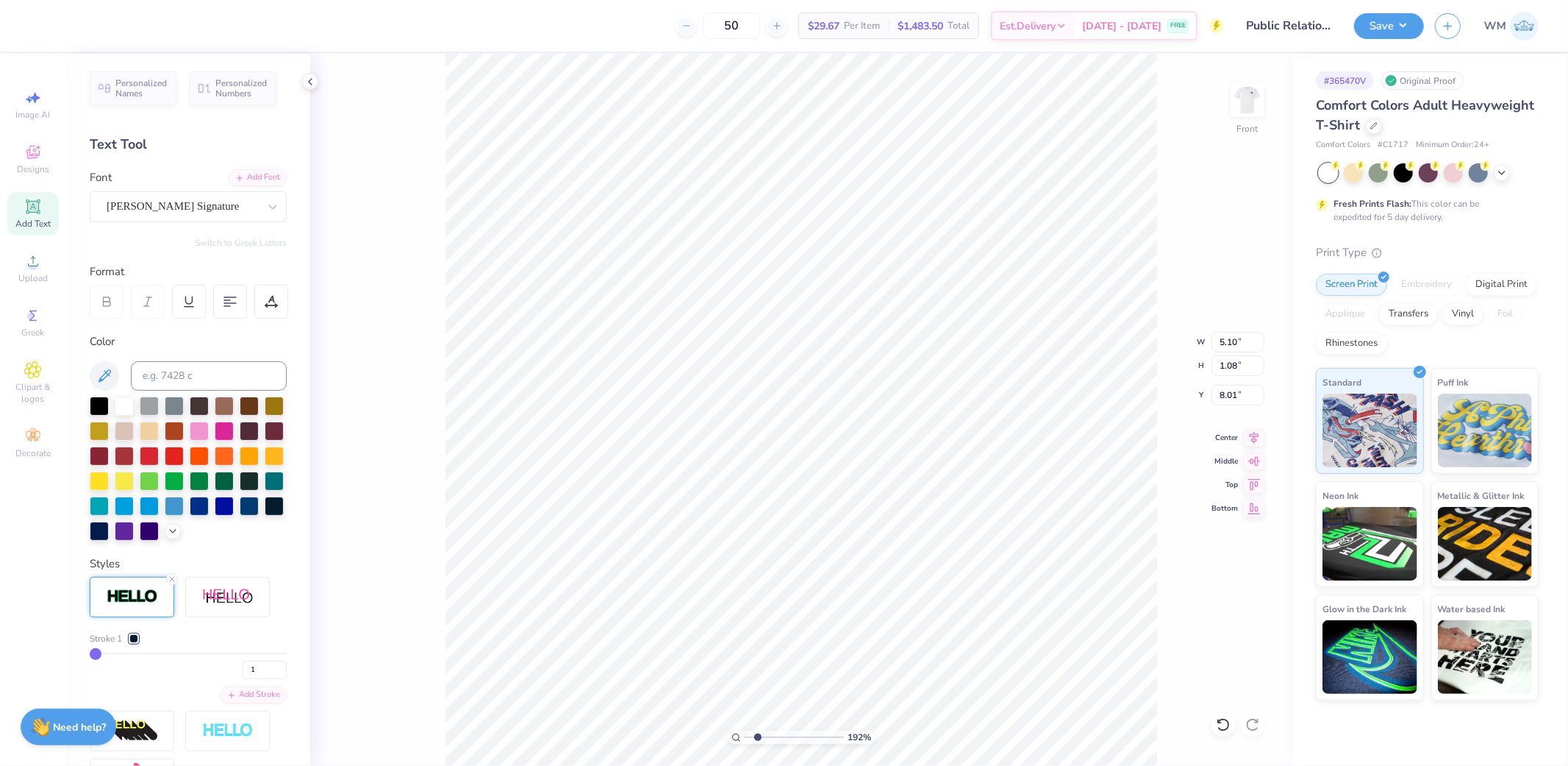
type input "13.99"
type input "6.75"
type input "3.07"
type input "0.29"
type input "7.57"
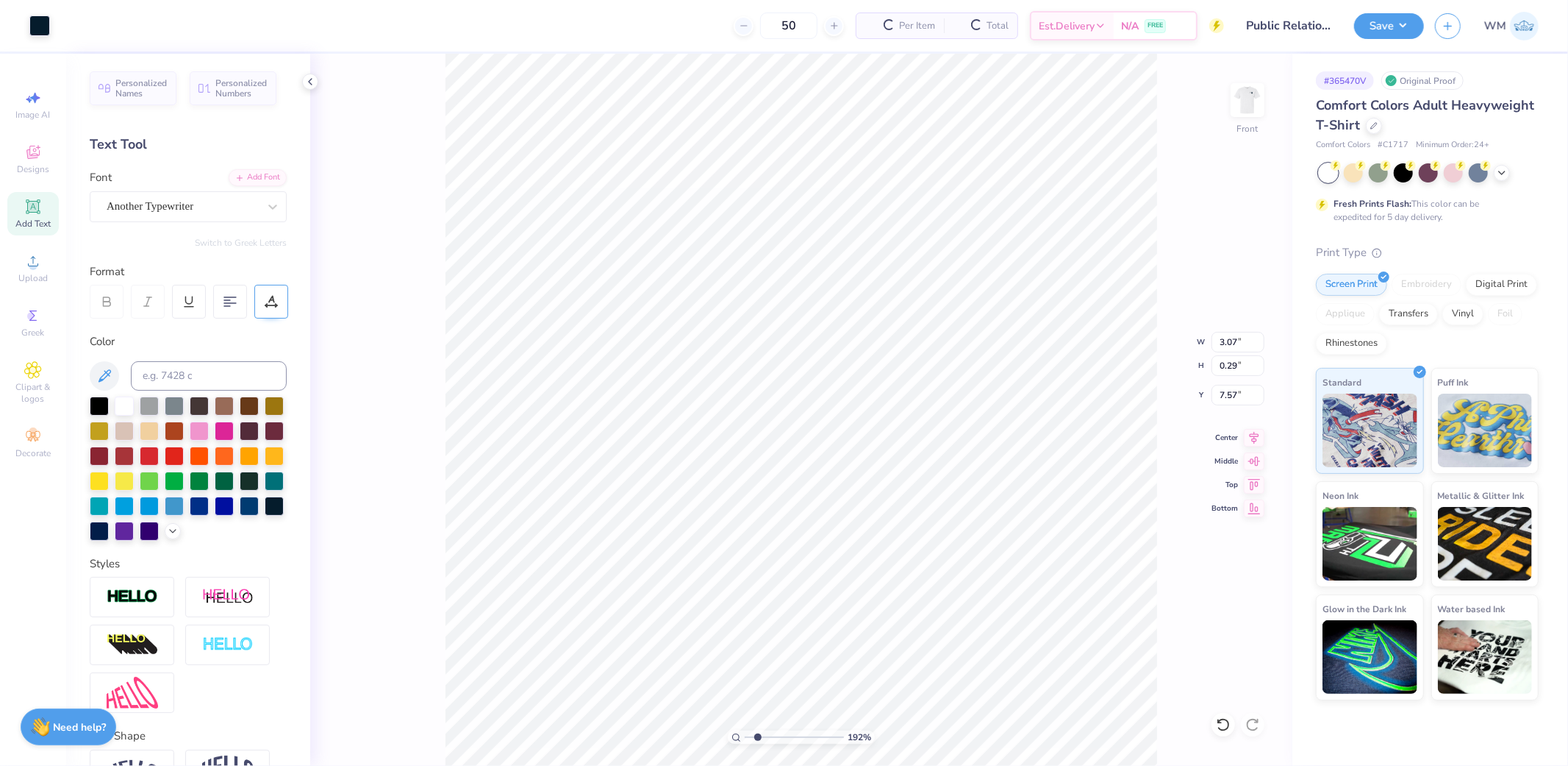
click at [280, 304] on div at bounding box center [270, 301] width 34 height 34
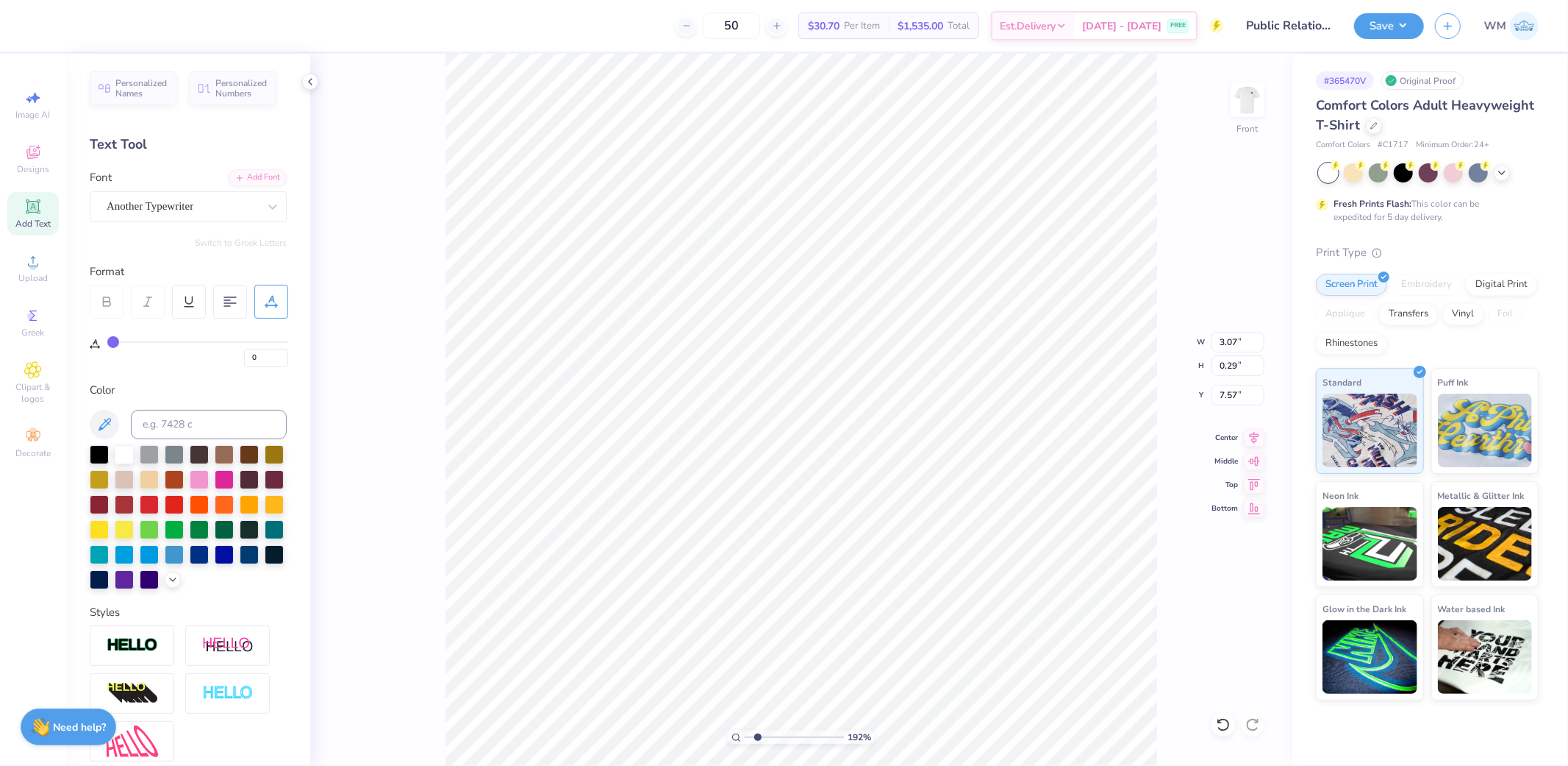
type input "1"
type input "2"
type input "3"
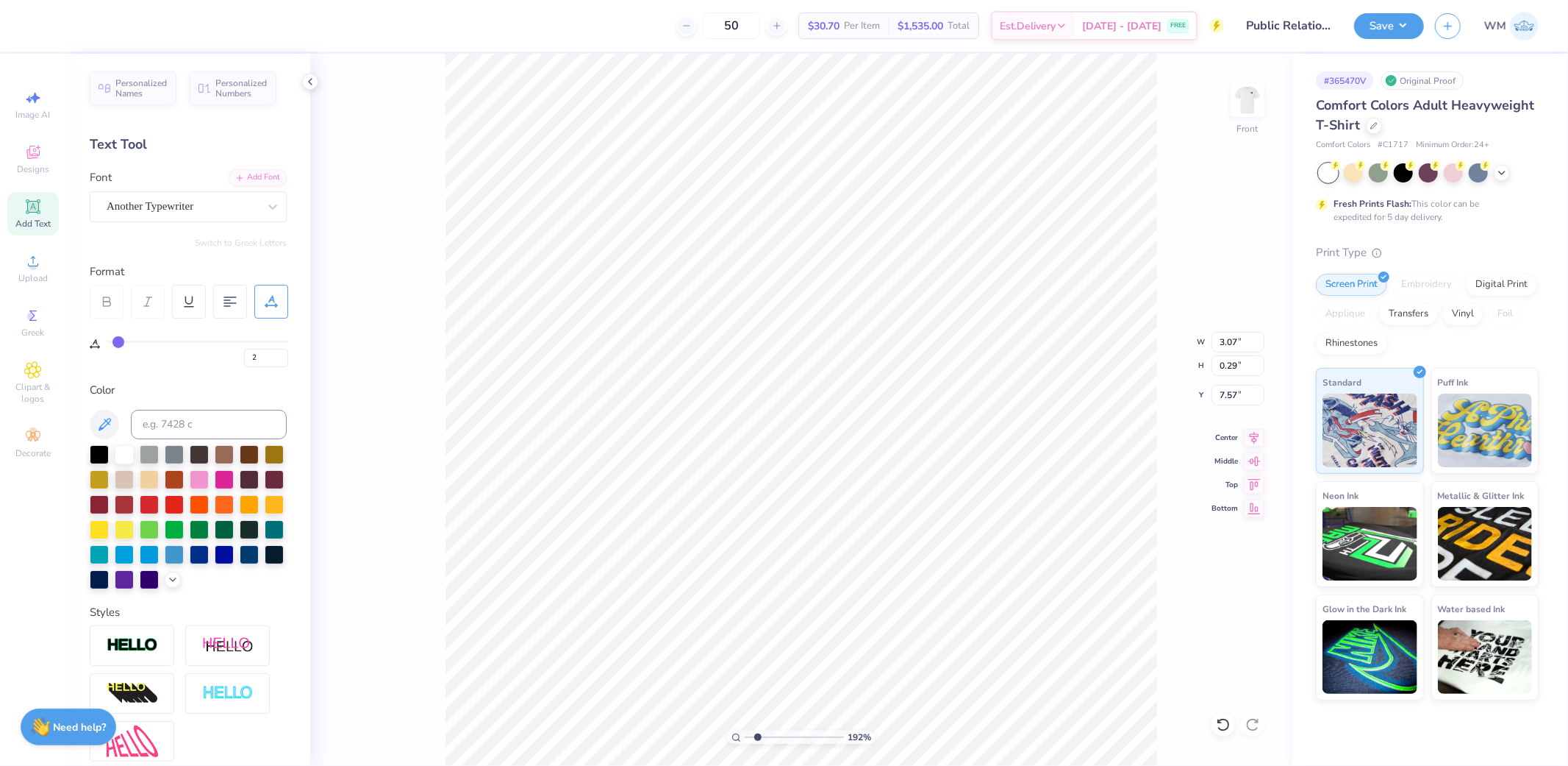
type input "3"
type input "4"
type input "5"
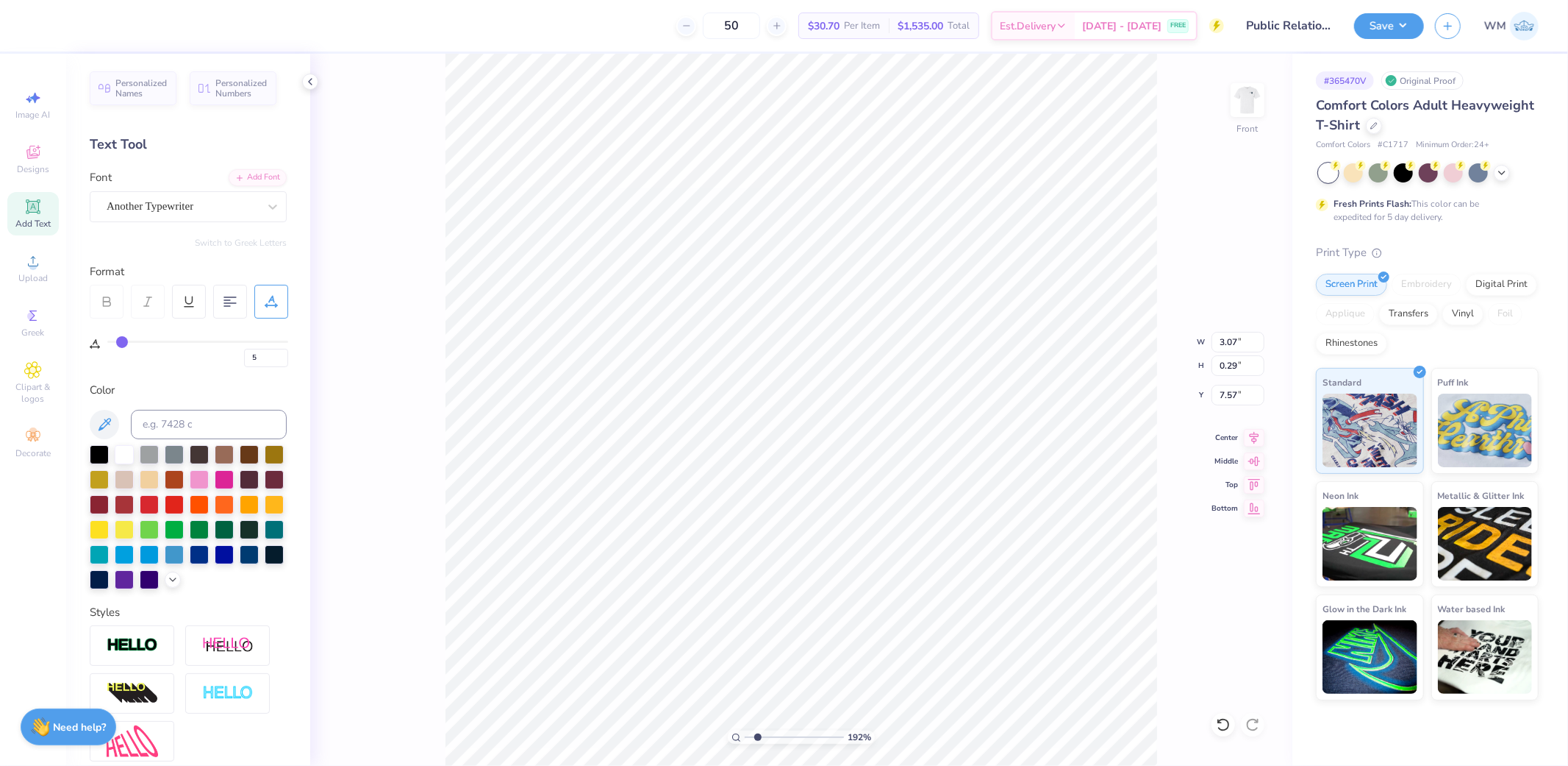
type input "6"
type input "7"
type input "8"
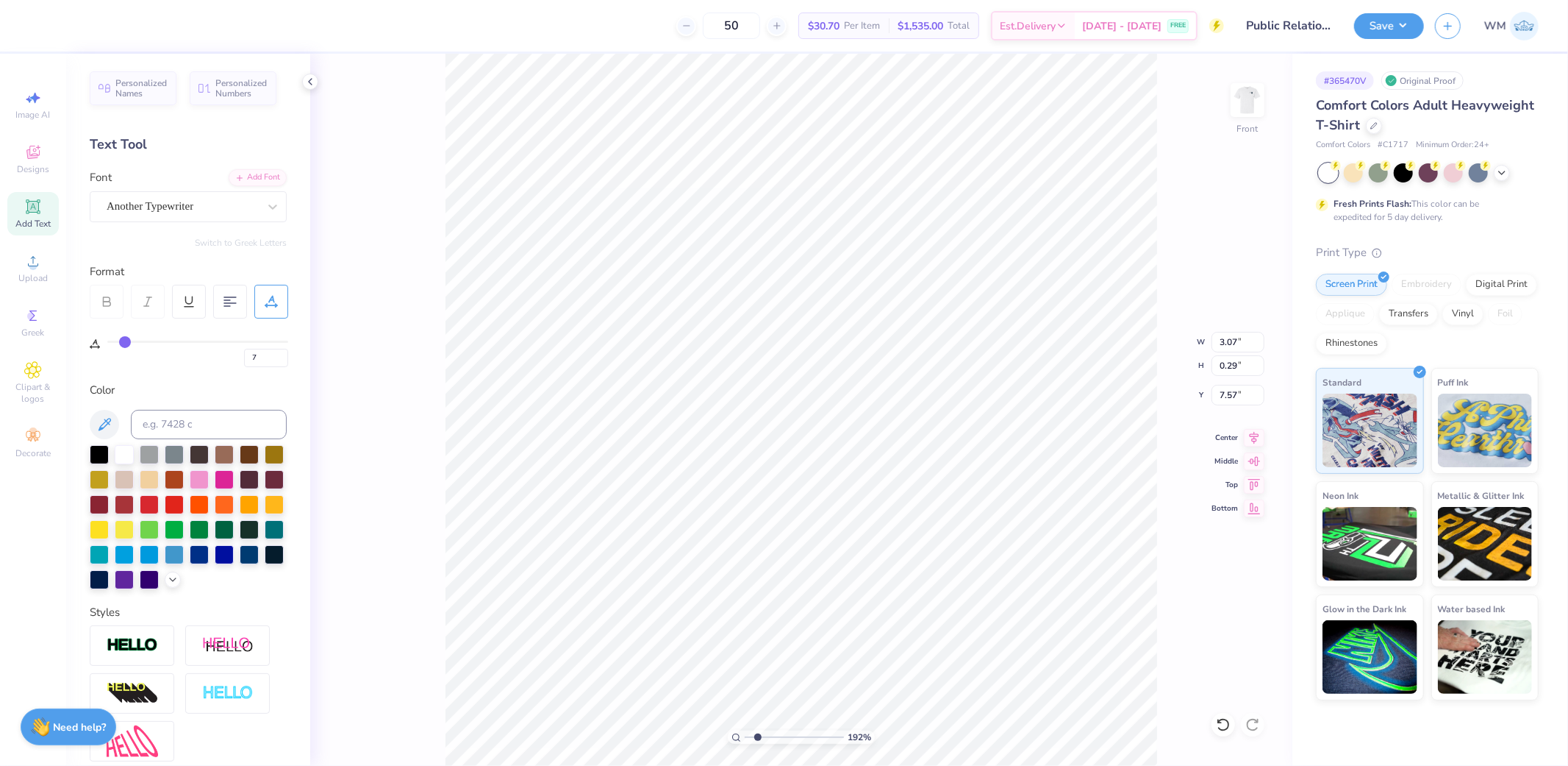
type input "8"
type input "9"
type input "11"
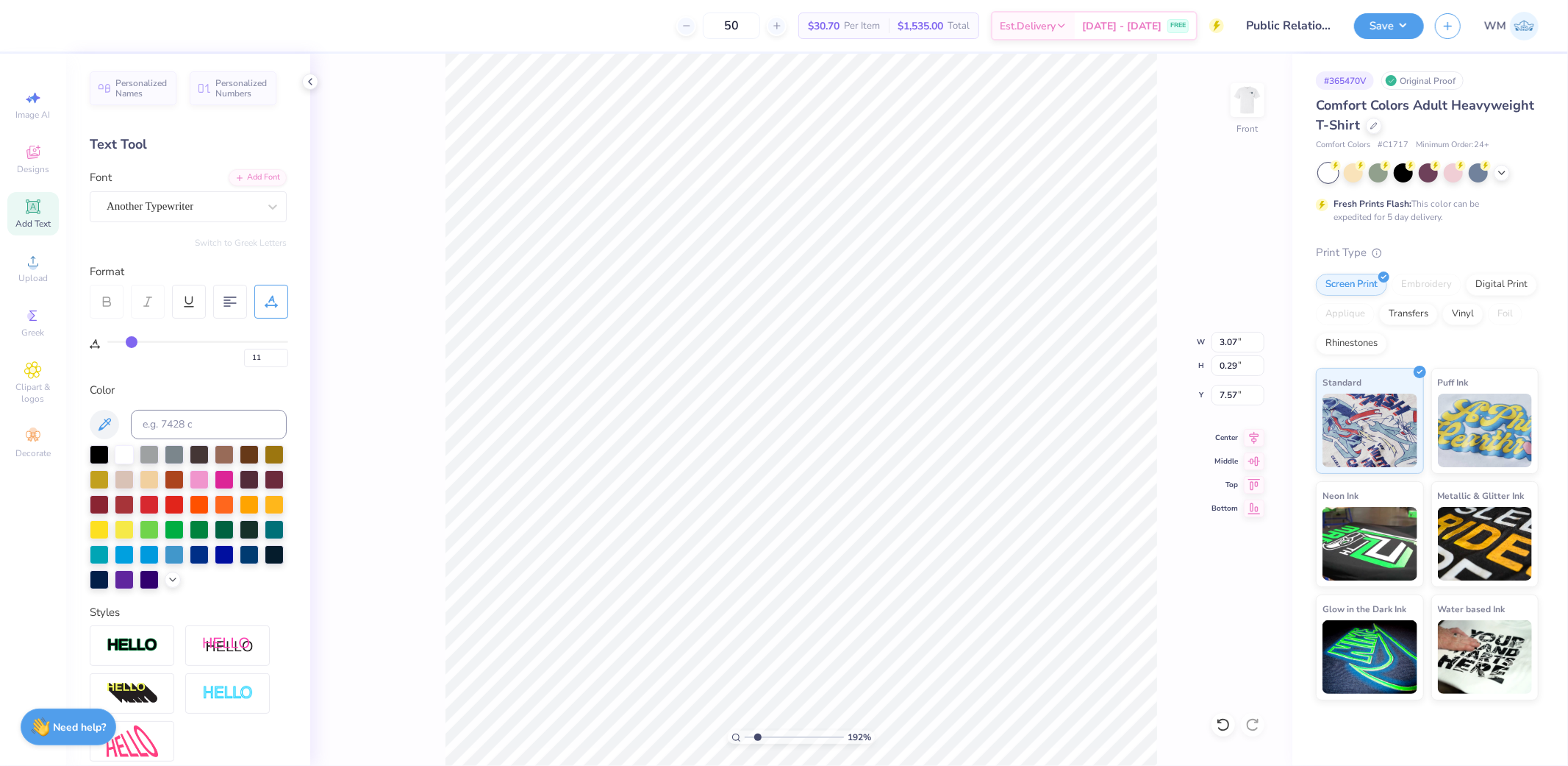
type input "12"
type input "13"
type input "14"
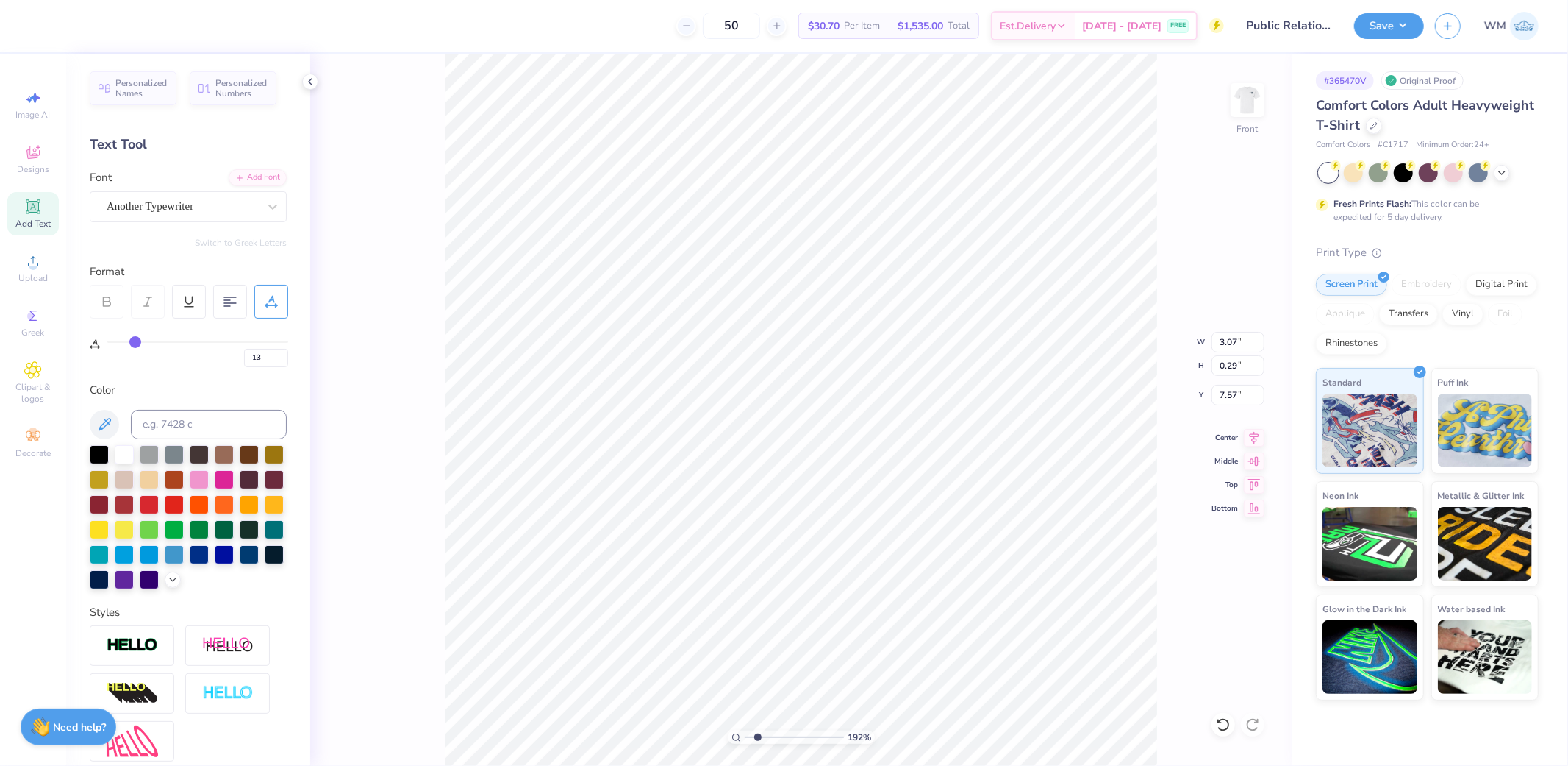
type input "14"
type input "15"
type input "16"
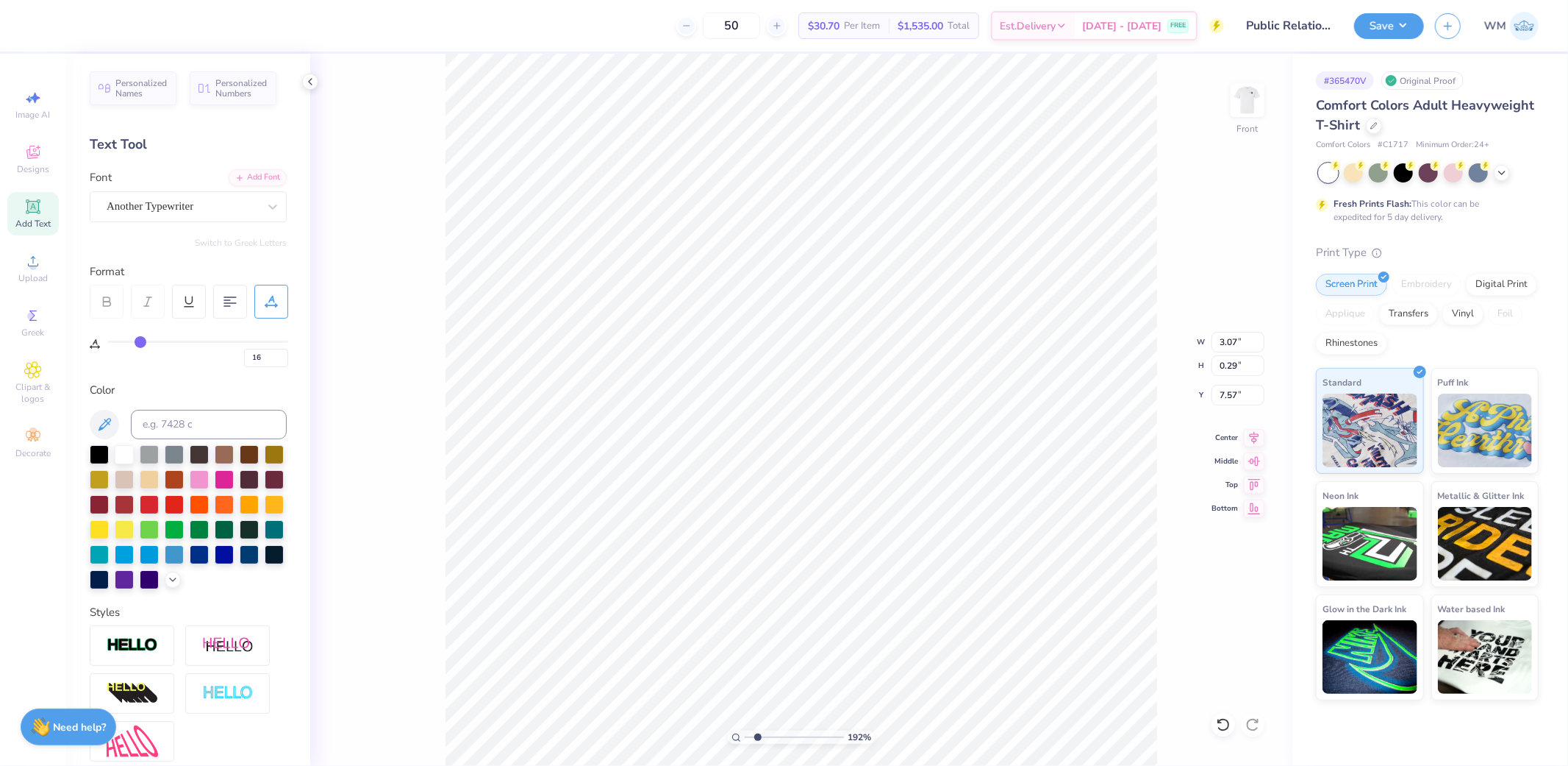
type input "17"
drag, startPoint x: 113, startPoint y: 336, endPoint x: 141, endPoint y: 334, distance: 28.1
type input "17"
click at [141, 340] on input "range" at bounding box center [198, 341] width 181 height 2
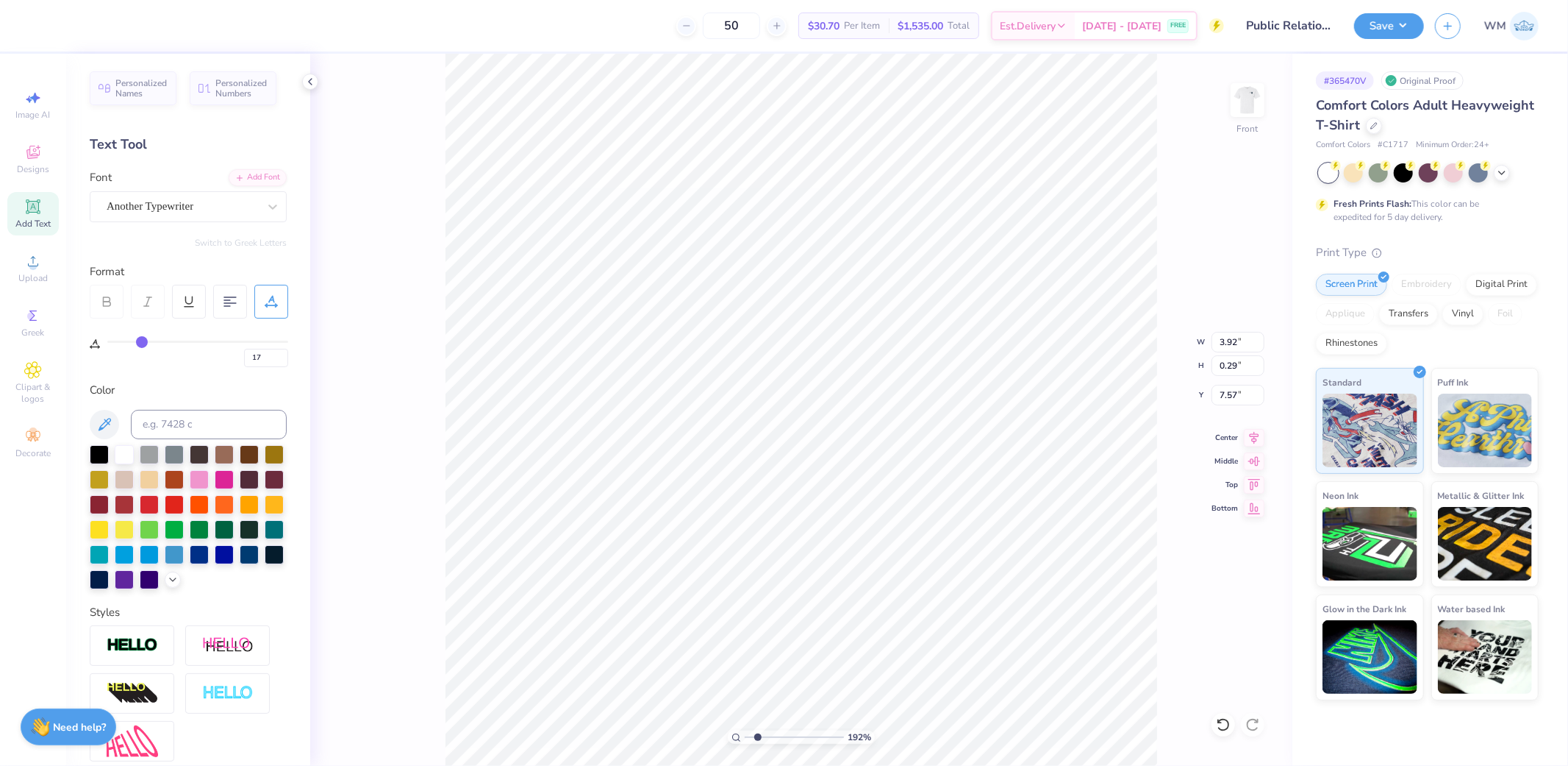
type input "3.16"
type input "0.23"
type input "7.63"
type input "19"
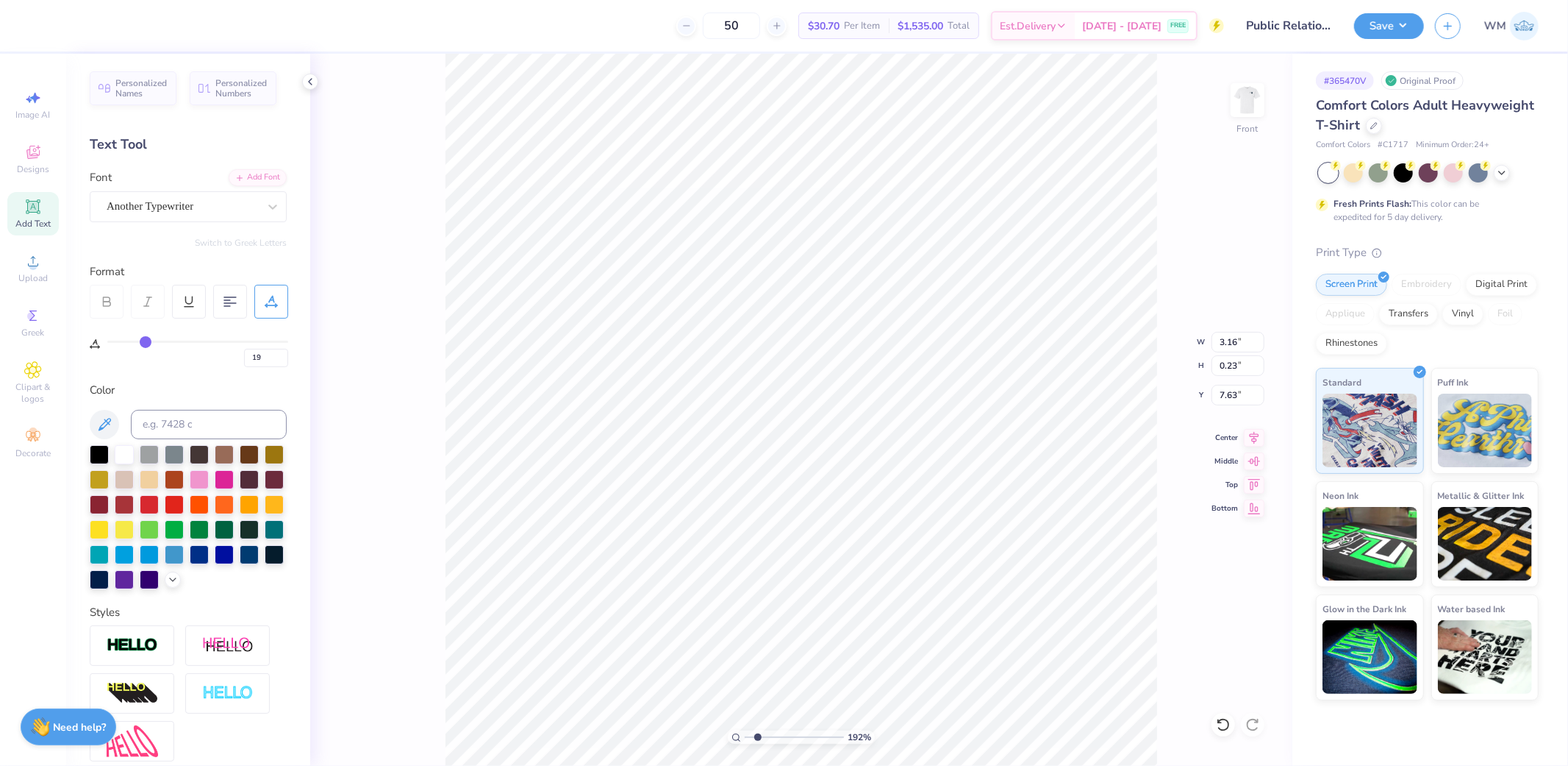
type input "20"
type input "22"
type input "23"
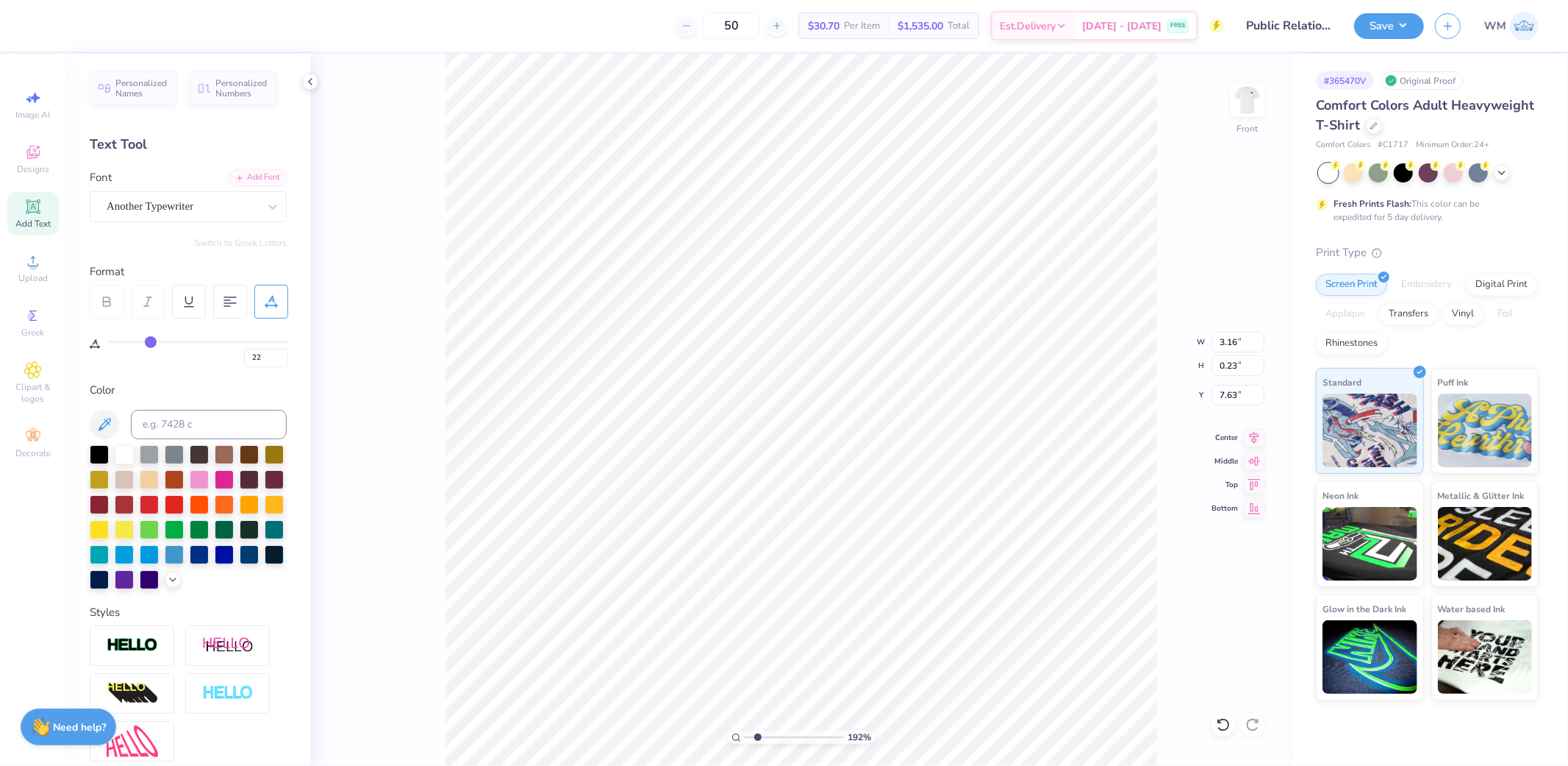
type input "23"
type input "24"
type input "25"
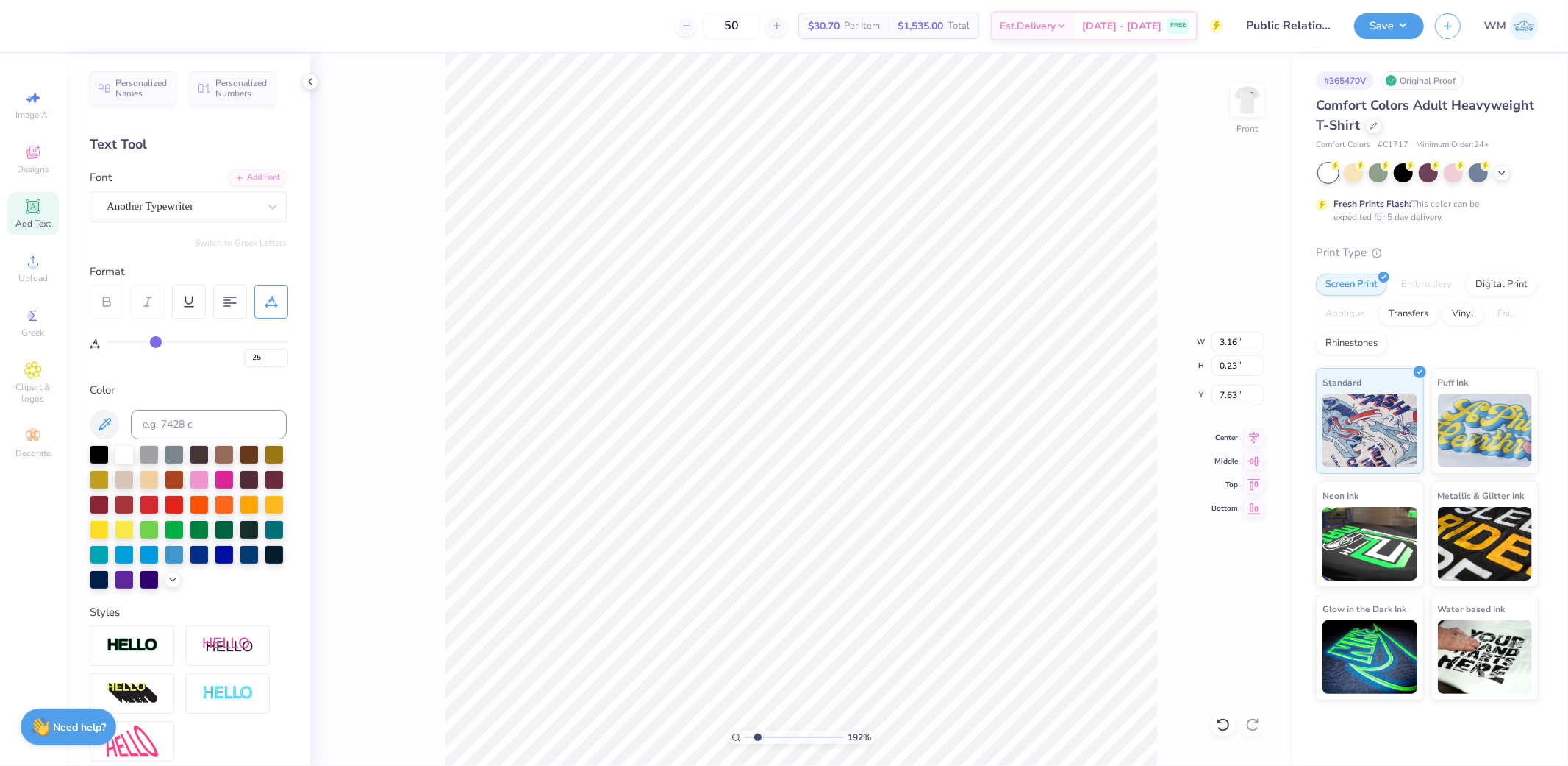
type input "26"
type input "27"
type input "28"
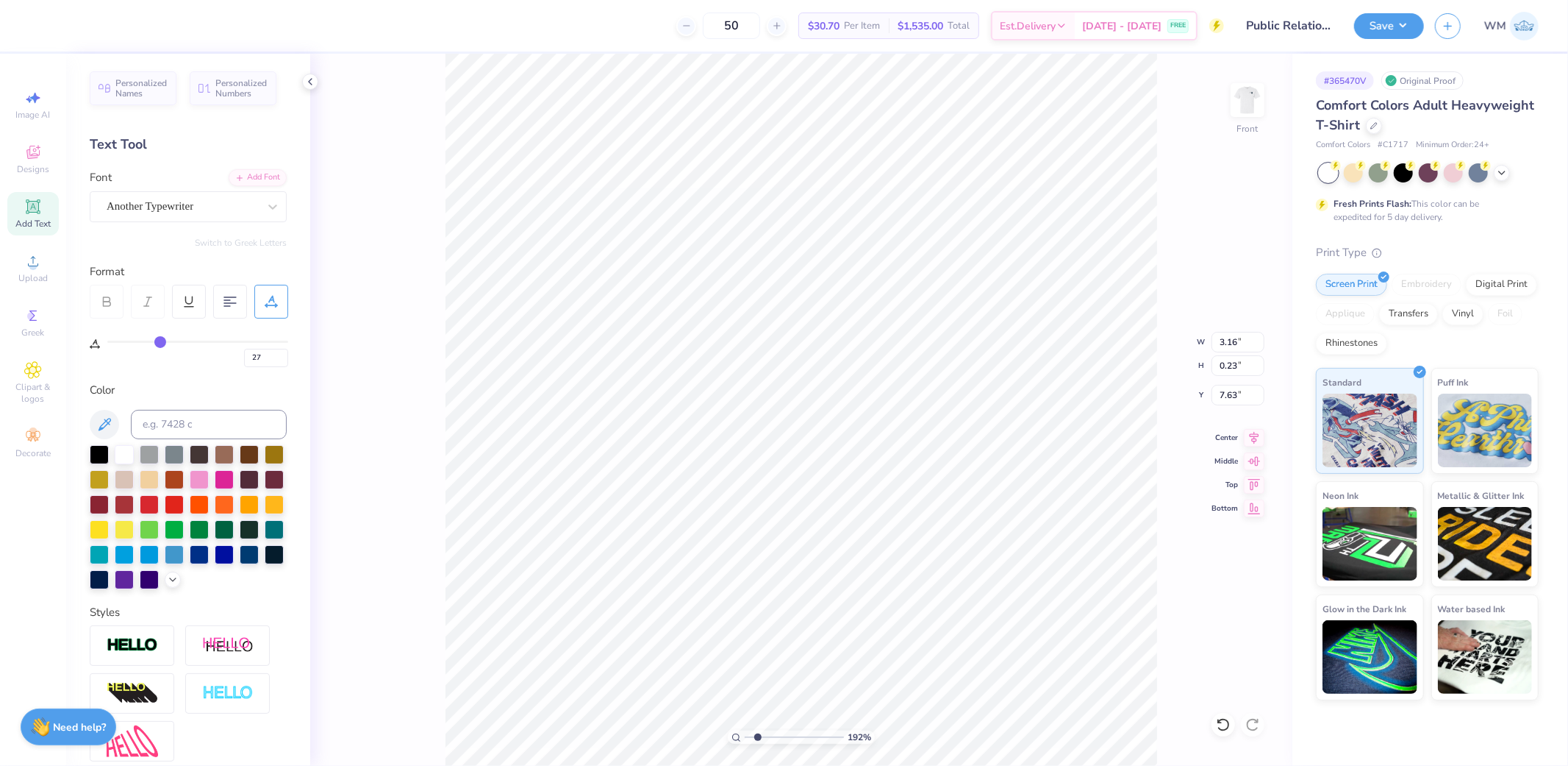
type input "28"
drag, startPoint x: 144, startPoint y: 342, endPoint x: 161, endPoint y: 340, distance: 17.1
type input "28"
click at [161, 340] on input "range" at bounding box center [198, 341] width 181 height 2
type input "3.60"
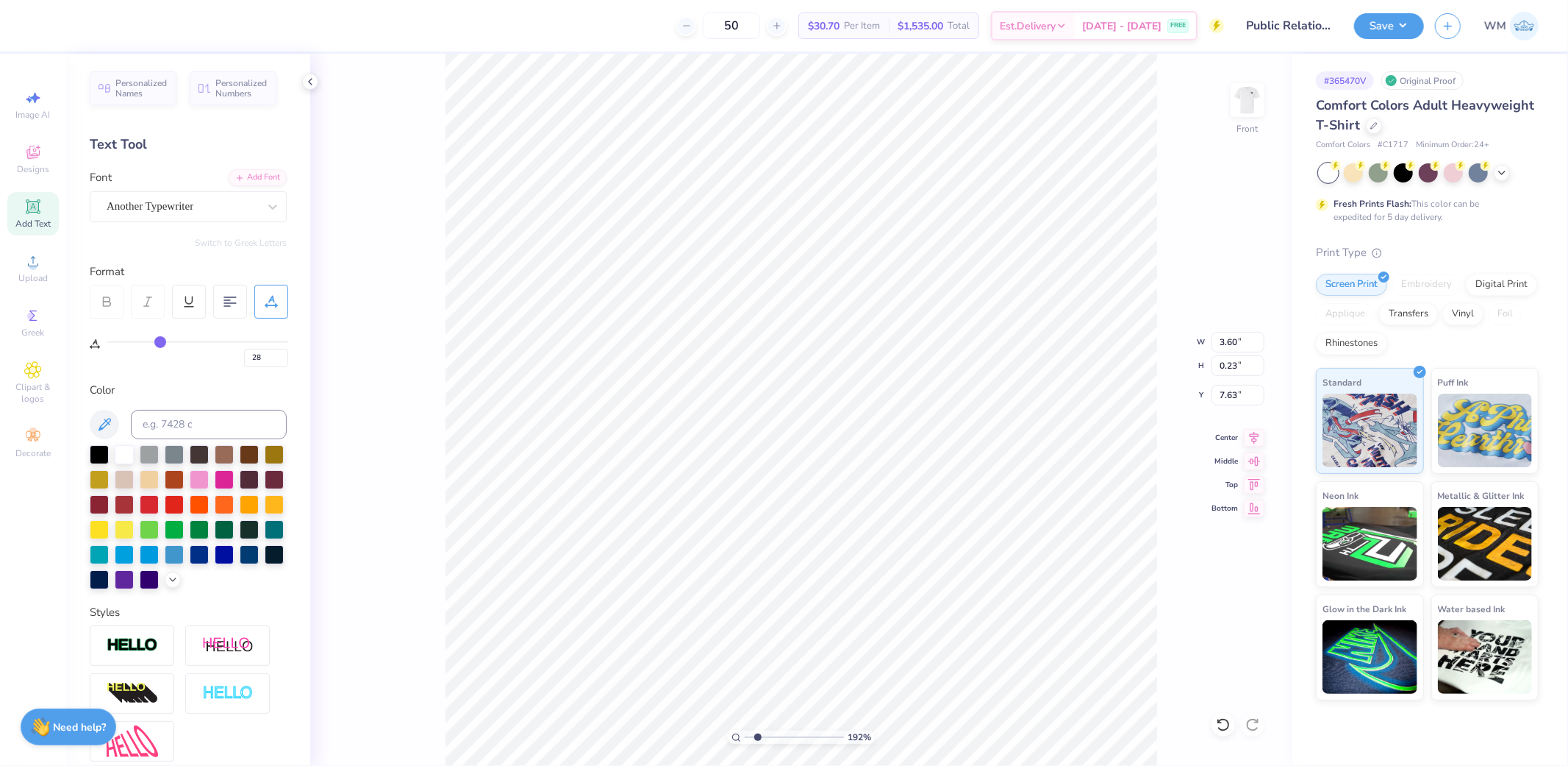
type input "7.61"
type input "14.53"
type input "13.99"
type input "6.75"
type input "5.10"
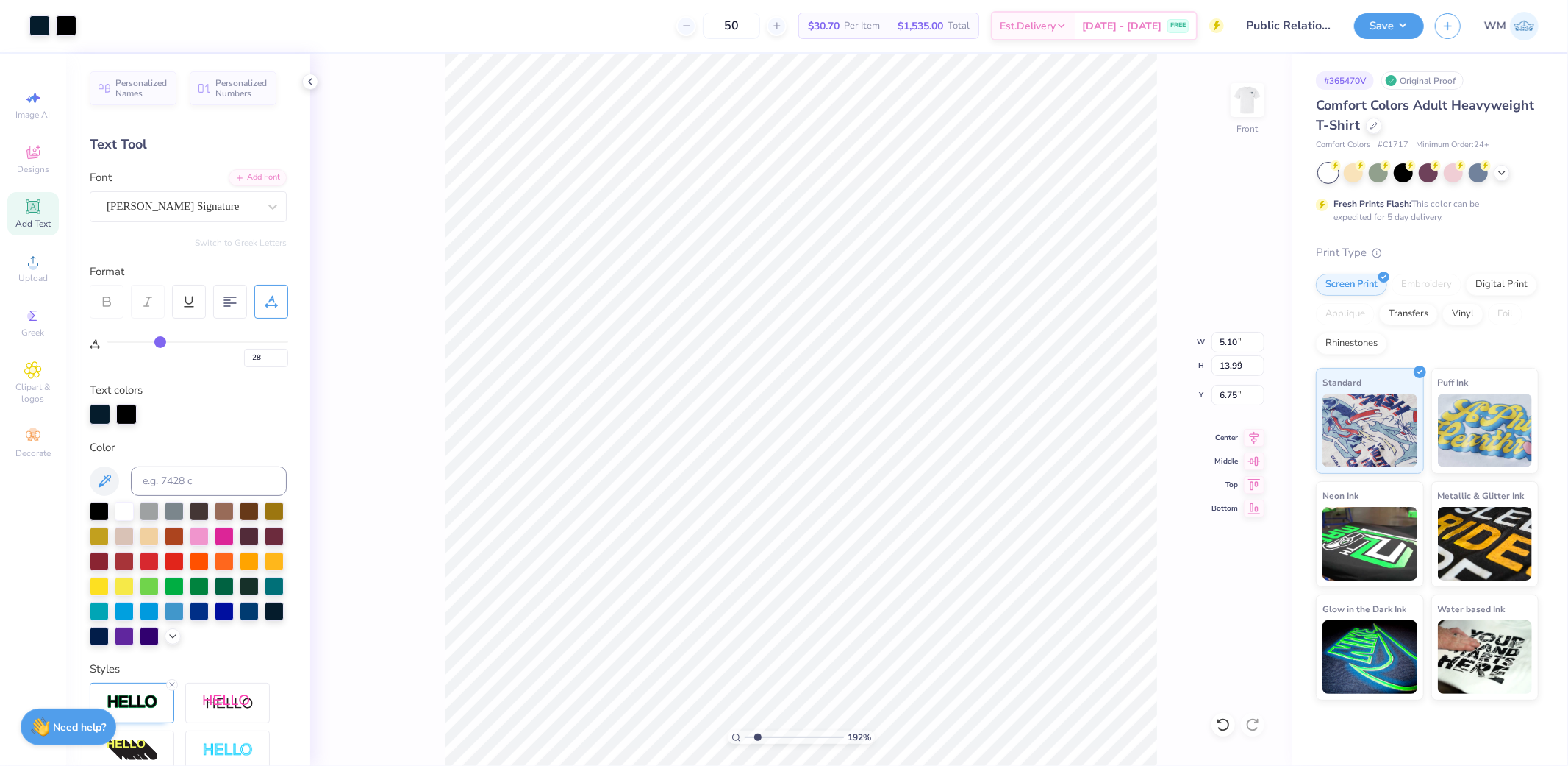
type input "1.08"
type input "8.01"
type input "0"
type input "7.93"
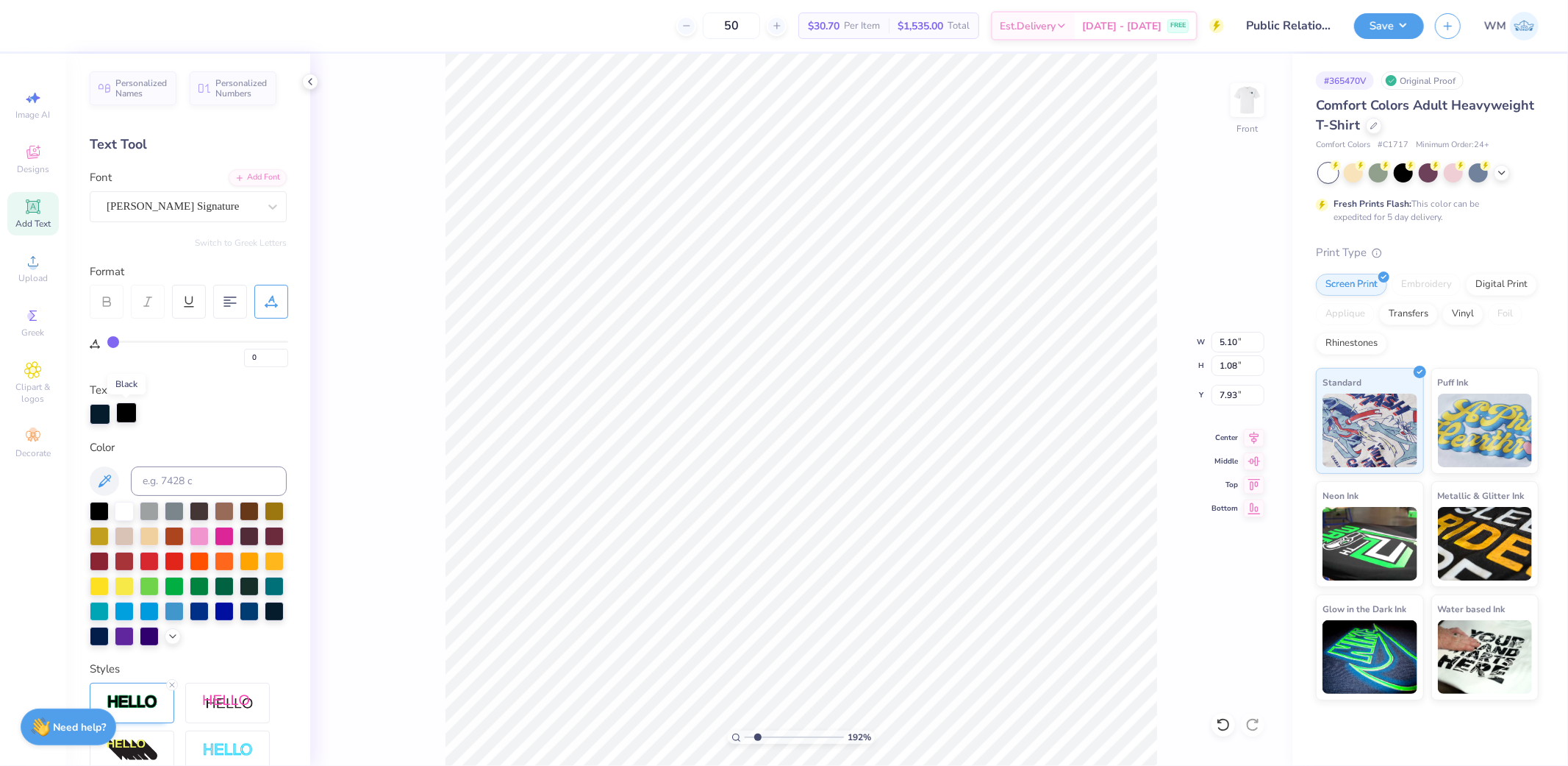
click at [128, 416] on div at bounding box center [126, 413] width 20 height 21
click at [184, 486] on input at bounding box center [209, 481] width 156 height 30
type input "296"
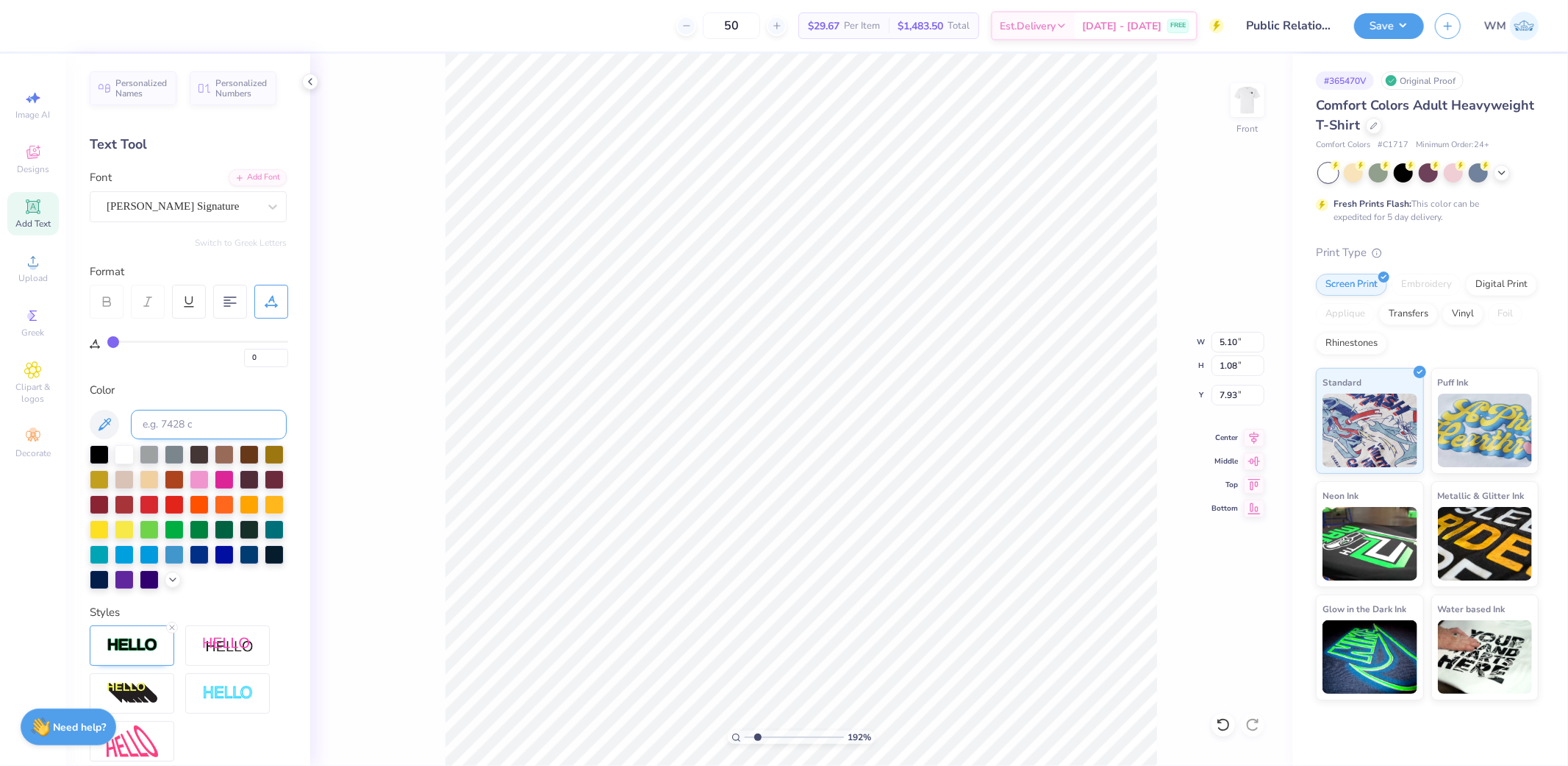
type input "14.53"
type input "13.99"
type input "6.75"
drag, startPoint x: 431, startPoint y: 589, endPoint x: 482, endPoint y: 50, distance: 541.4
click at [431, 589] on div "192 % Front W 14.53 14.53 " H 13.99 13.99 " Y 6.75 6.75 " Center Middle Top Bot…" at bounding box center [802, 409] width 982 height 712
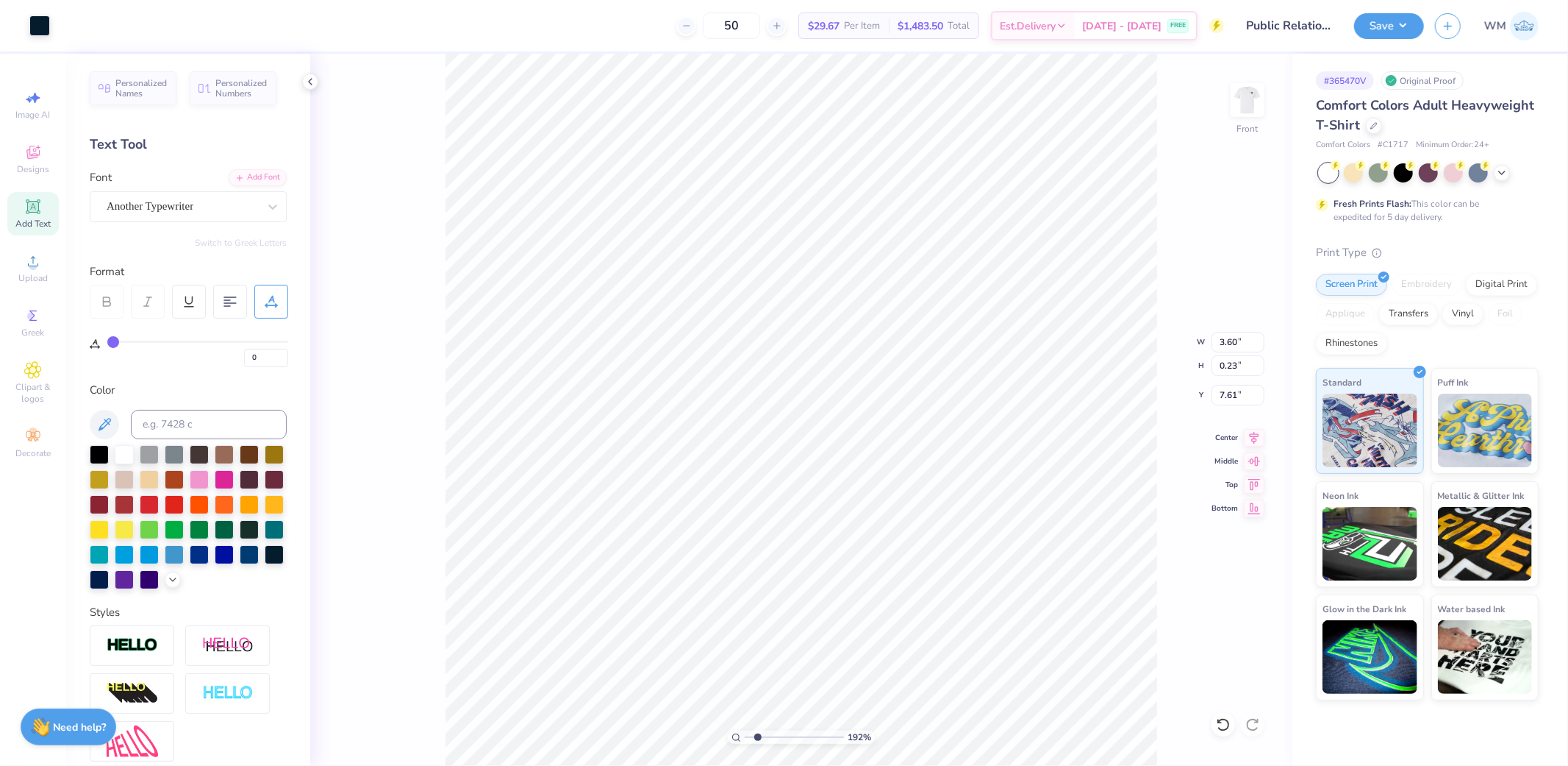
type input "3.60"
type input "0.23"
type input "7.61"
type input "28"
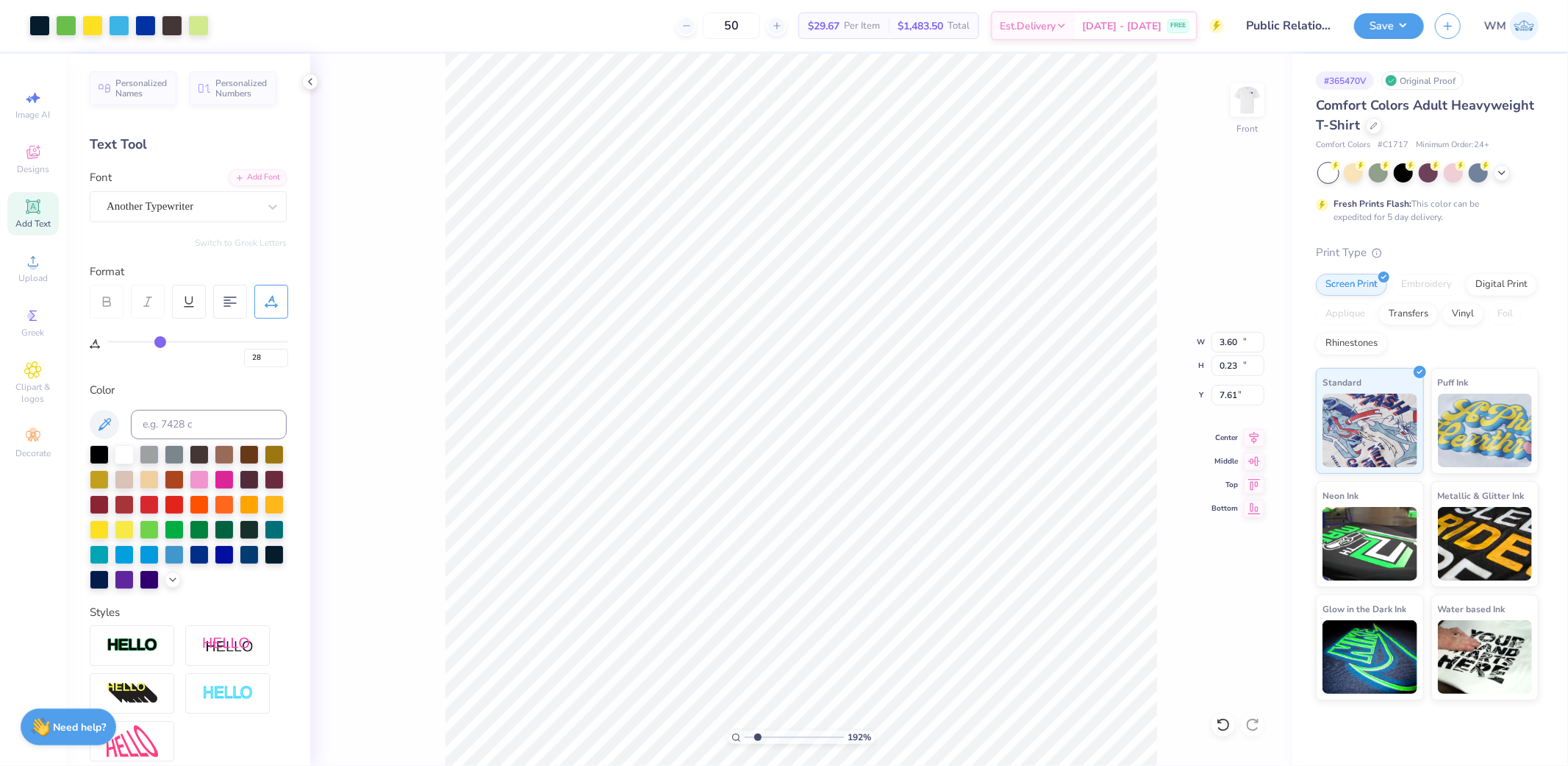
type input "14.53"
type input "13.99"
type input "6.75"
click at [1236, 346] on input "14.53" at bounding box center [1238, 342] width 53 height 21
type input "12.00"
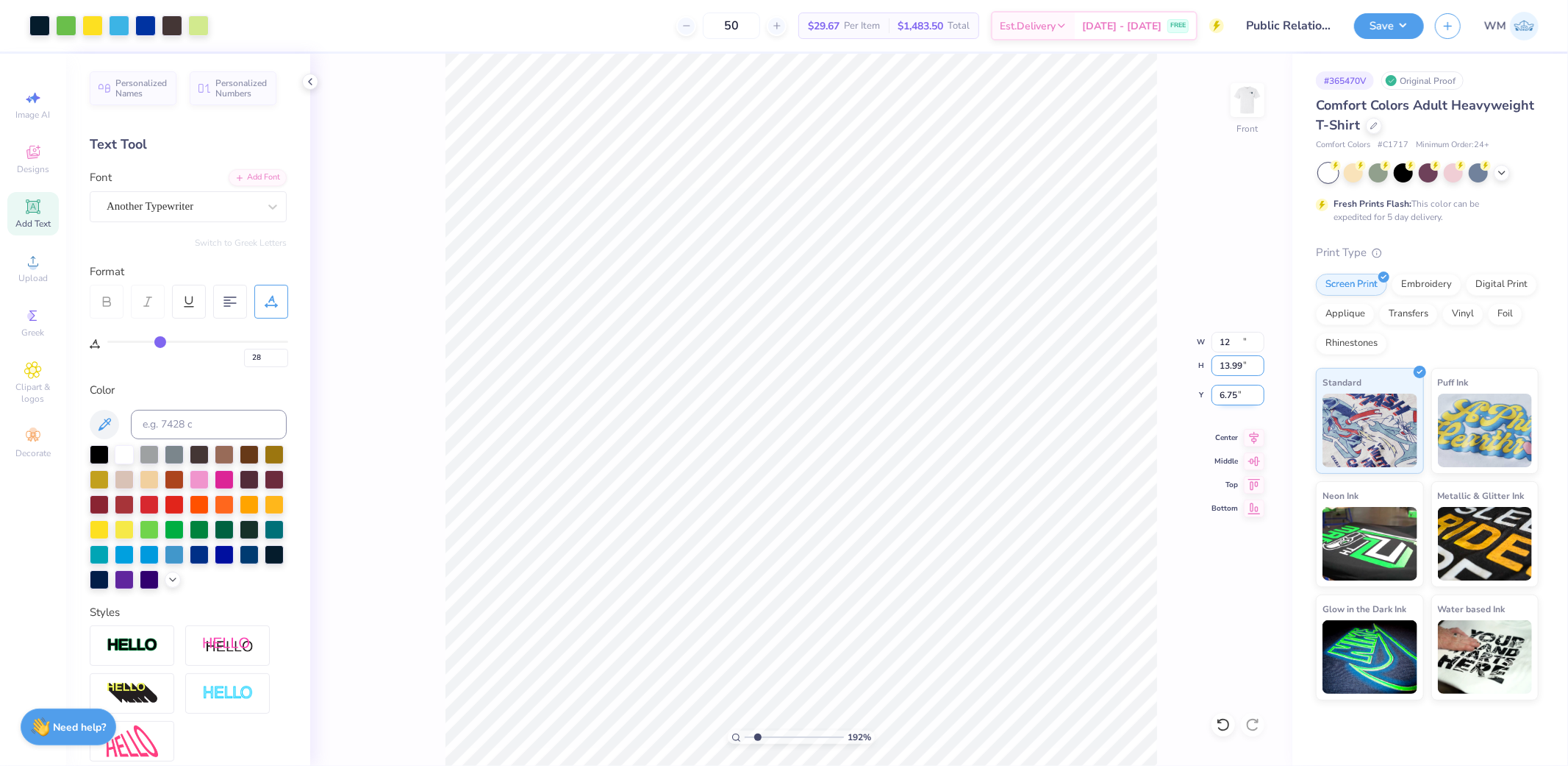
type input "11.55"
type input "7.97"
type input "2.97"
type input "0.19"
type input "8.68"
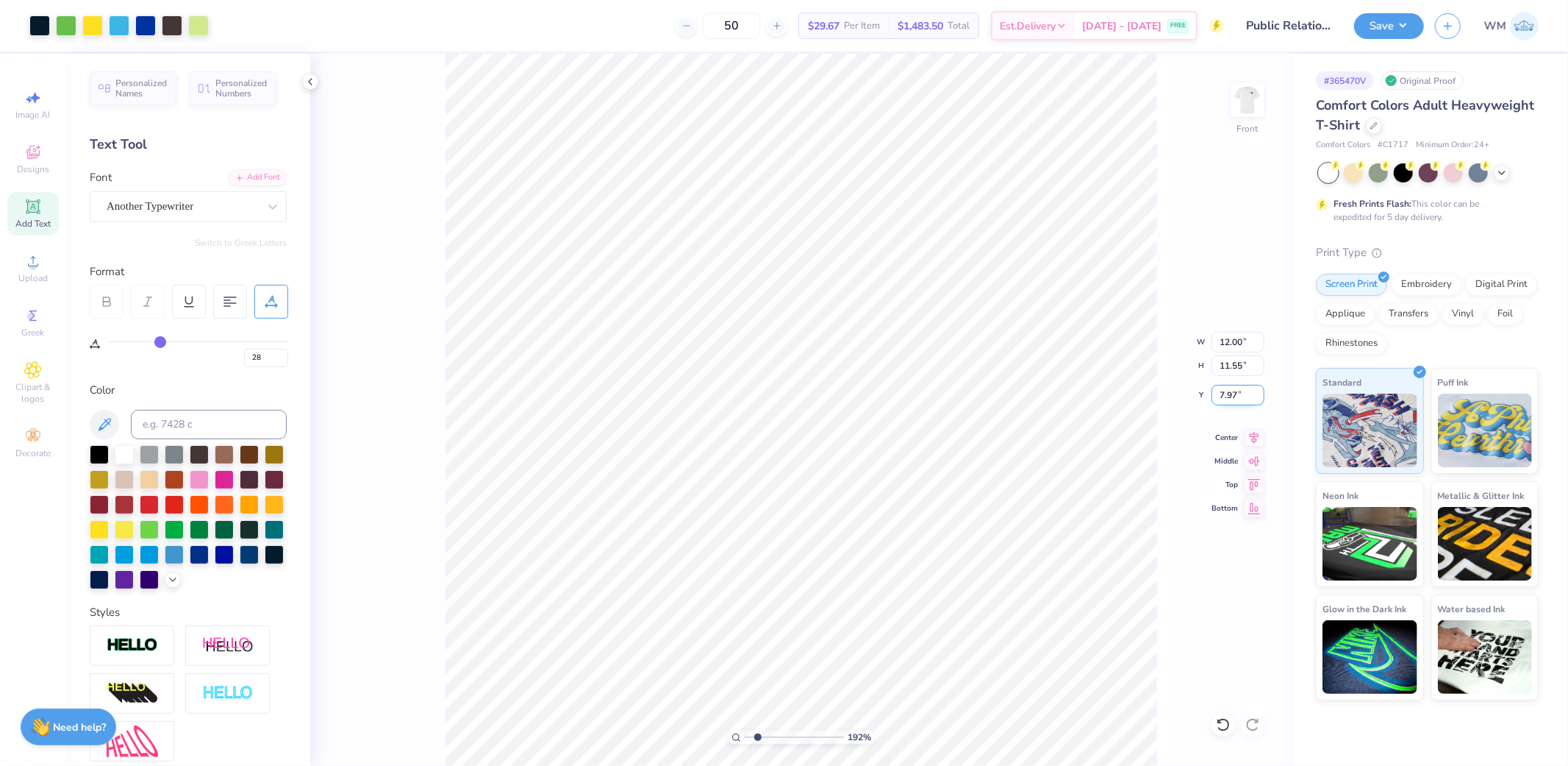
click at [1238, 396] on input "7.97" at bounding box center [1238, 394] width 53 height 21
type input "3.00"
click at [739, 737] on circle at bounding box center [736, 736] width 7 height 7
drag, startPoint x: 746, startPoint y: 739, endPoint x: 758, endPoint y: 737, distance: 12.2
click at [758, 737] on input "range" at bounding box center [794, 737] width 99 height 13
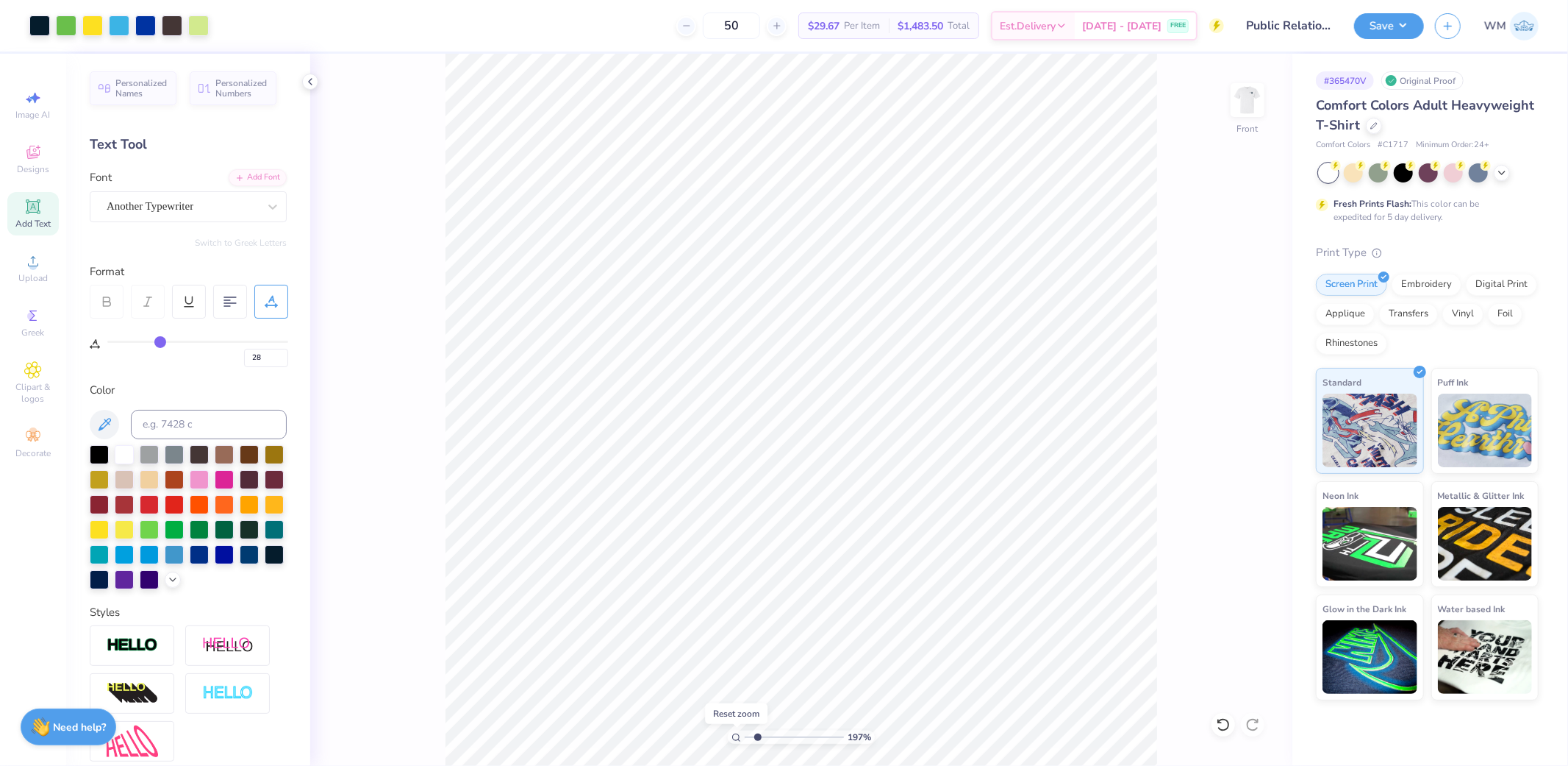
click at [736, 740] on icon at bounding box center [736, 737] width 10 height 10
type input "1"
click at [1253, 98] on img at bounding box center [1248, 100] width 59 height 59
click at [1394, 24] on button "Save" at bounding box center [1388, 23] width 70 height 25
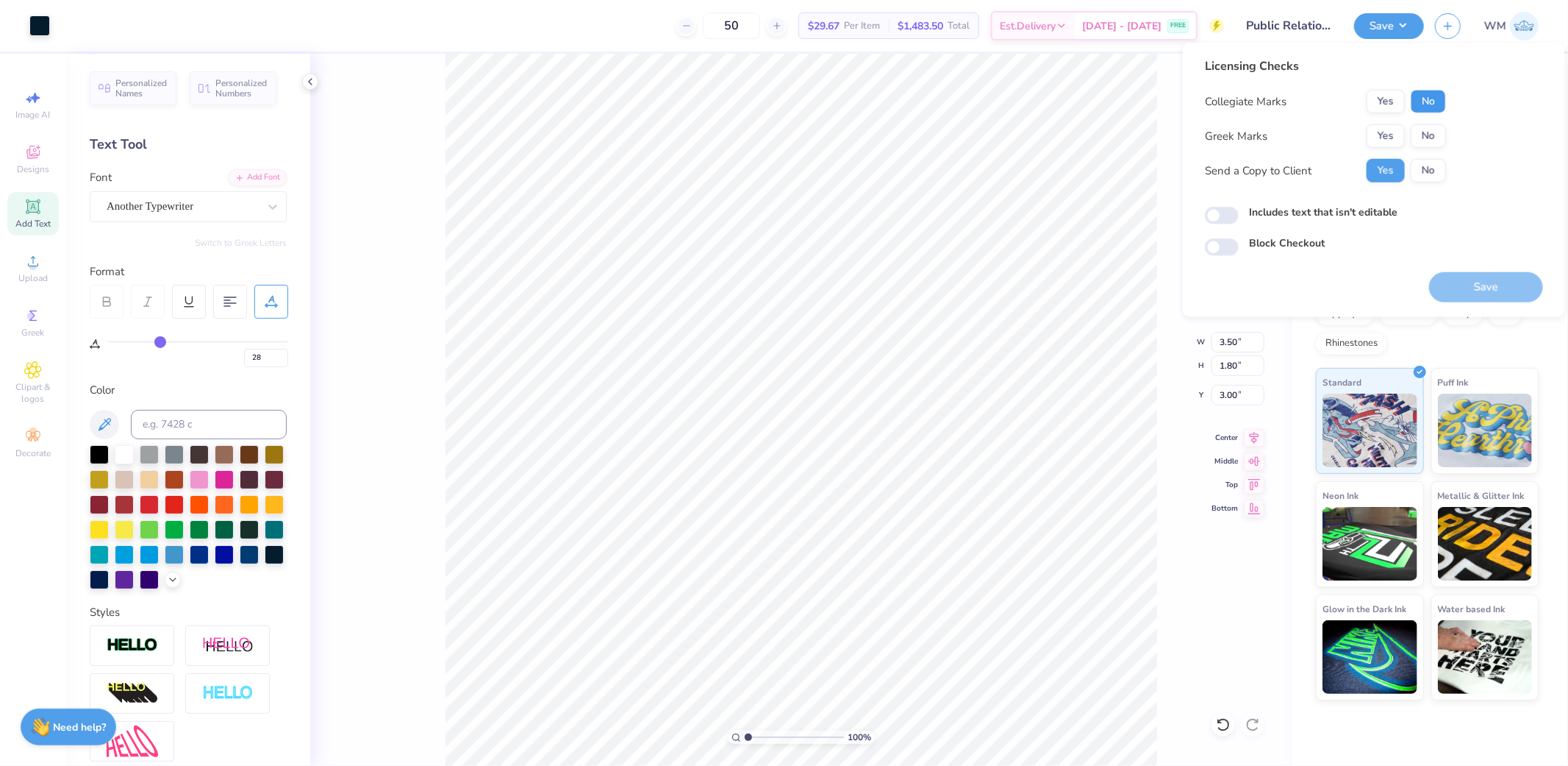
click at [1424, 99] on button "No" at bounding box center [1428, 101] width 35 height 24
click at [1387, 143] on button "Yes" at bounding box center [1385, 136] width 39 height 24
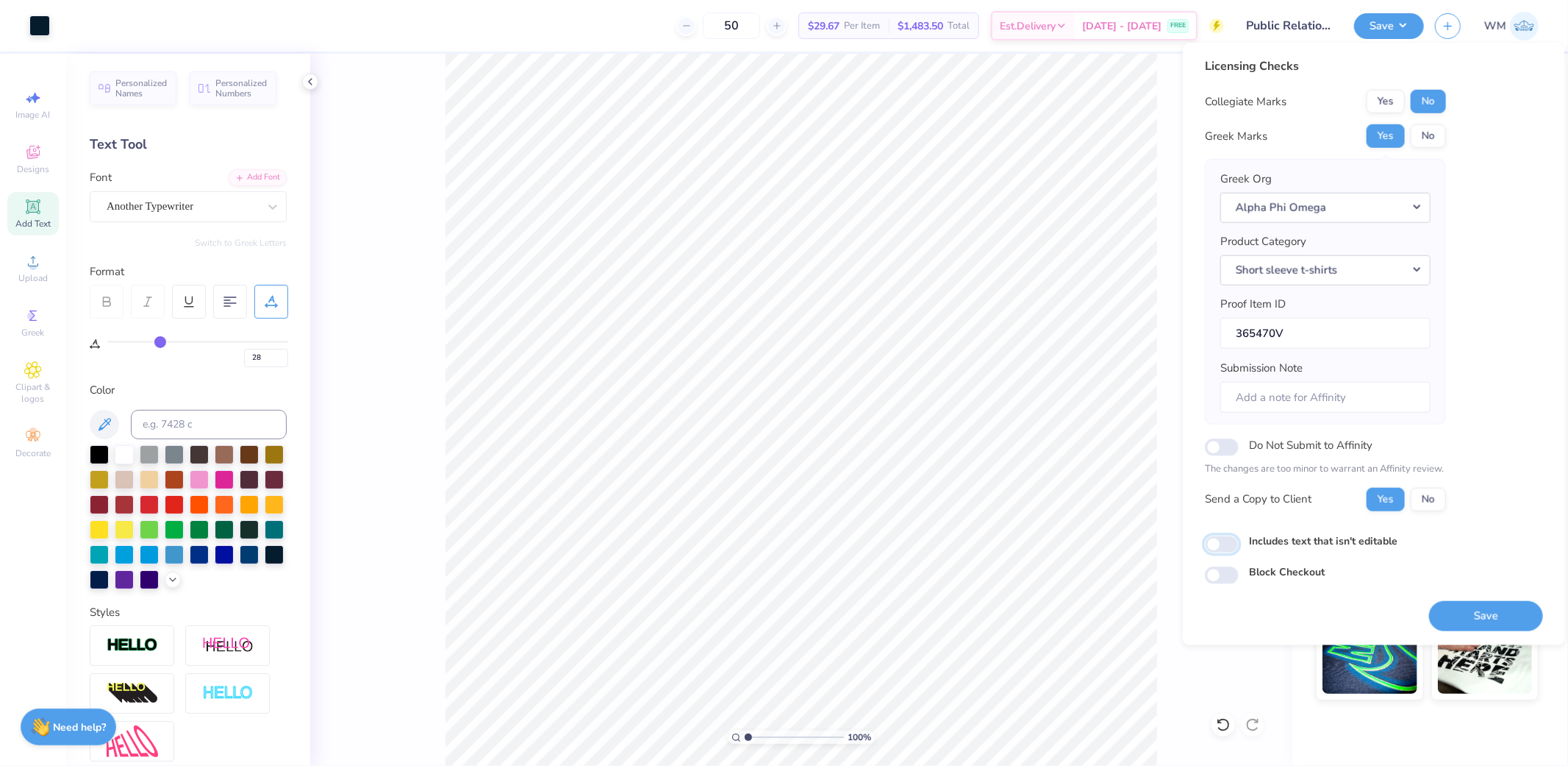
click at [1222, 546] on input "Includes text that isn't editable" at bounding box center [1221, 545] width 34 height 18
checkbox input "true"
click at [1468, 618] on button "Save" at bounding box center [1486, 615] width 114 height 30
